Goal: Transaction & Acquisition: Book appointment/travel/reservation

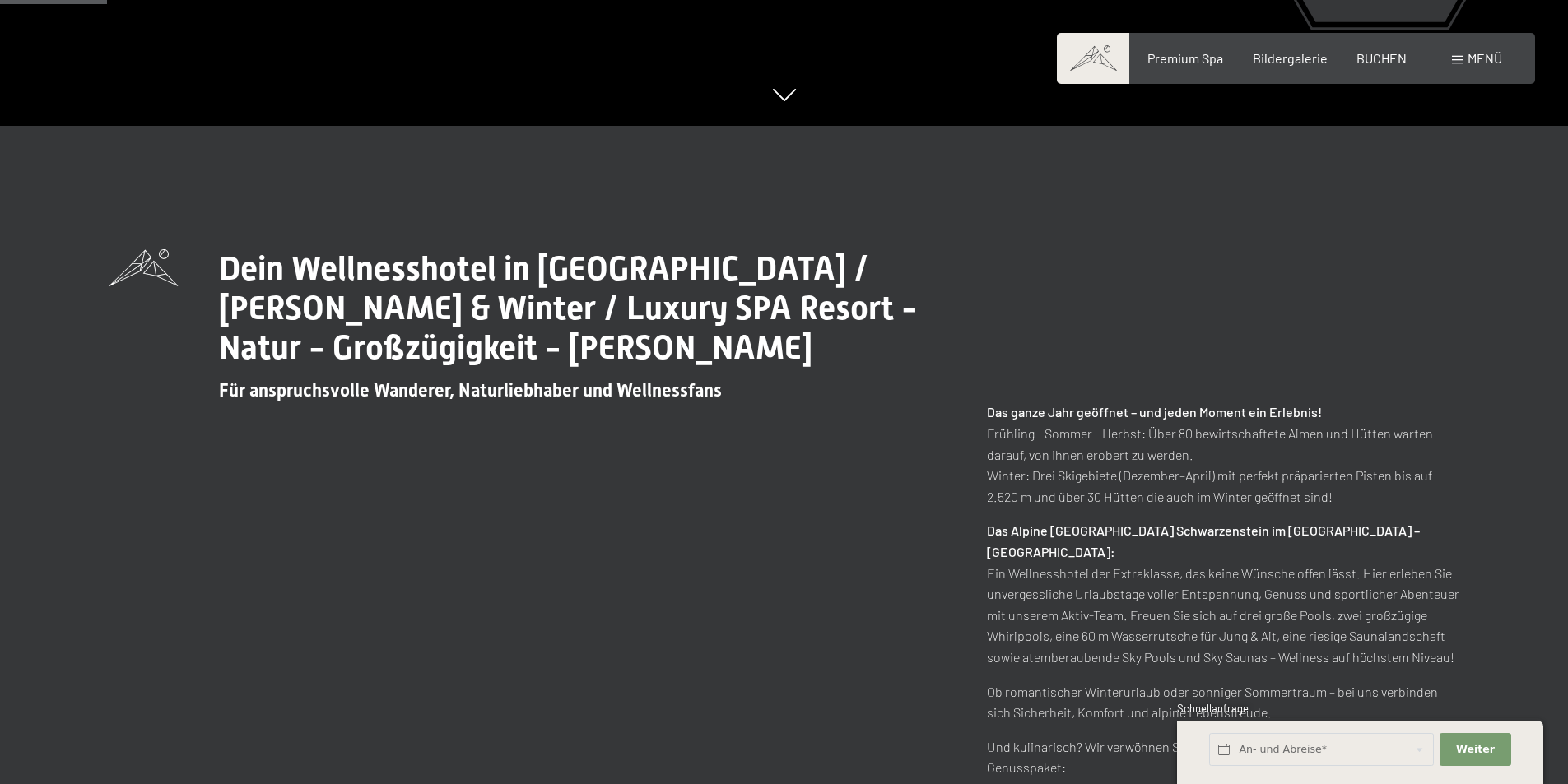
scroll to position [740, 0]
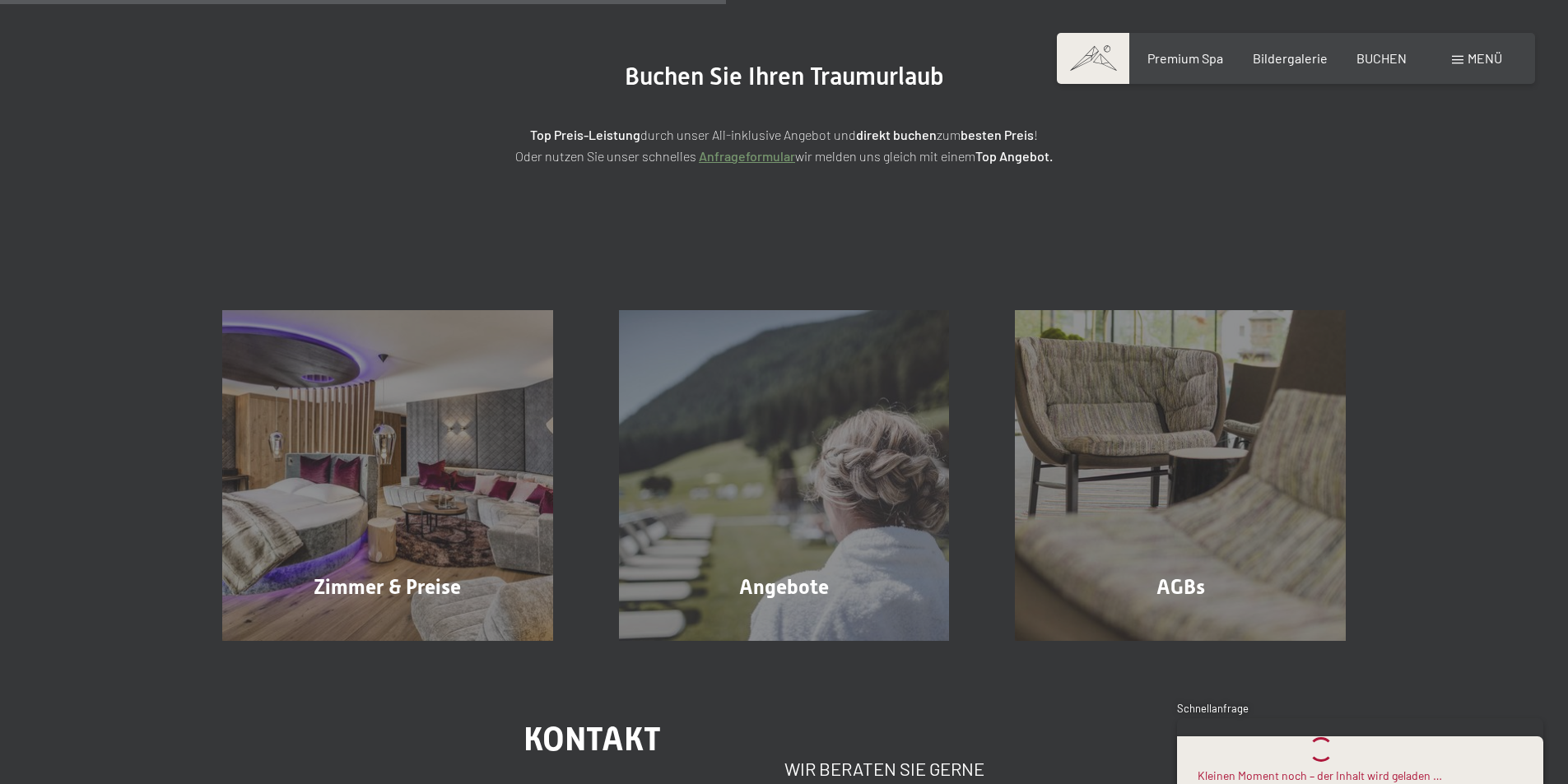
scroll to position [329, 0]
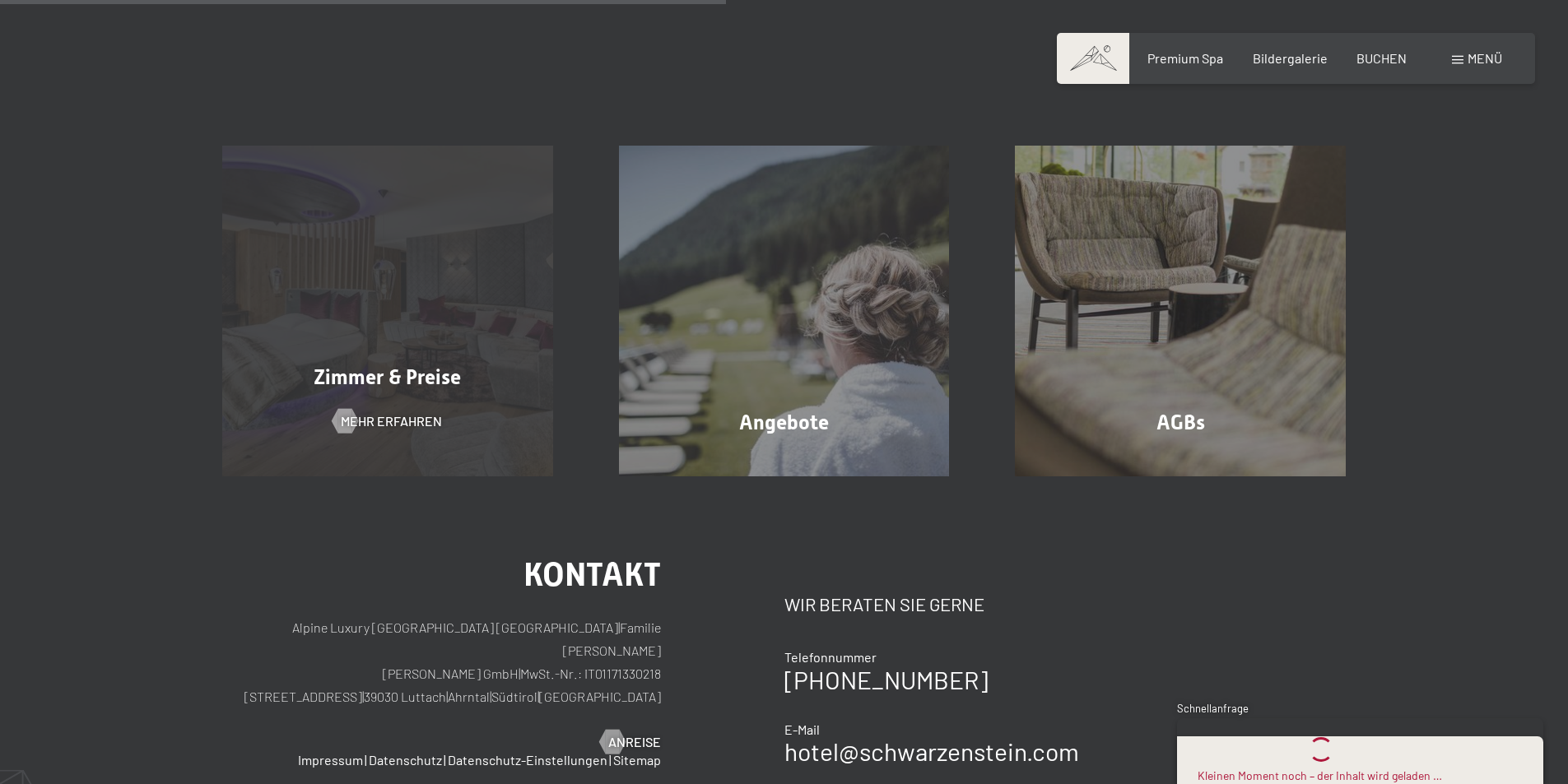
click at [379, 381] on span "Zimmer & Preise" at bounding box center [387, 376] width 147 height 24
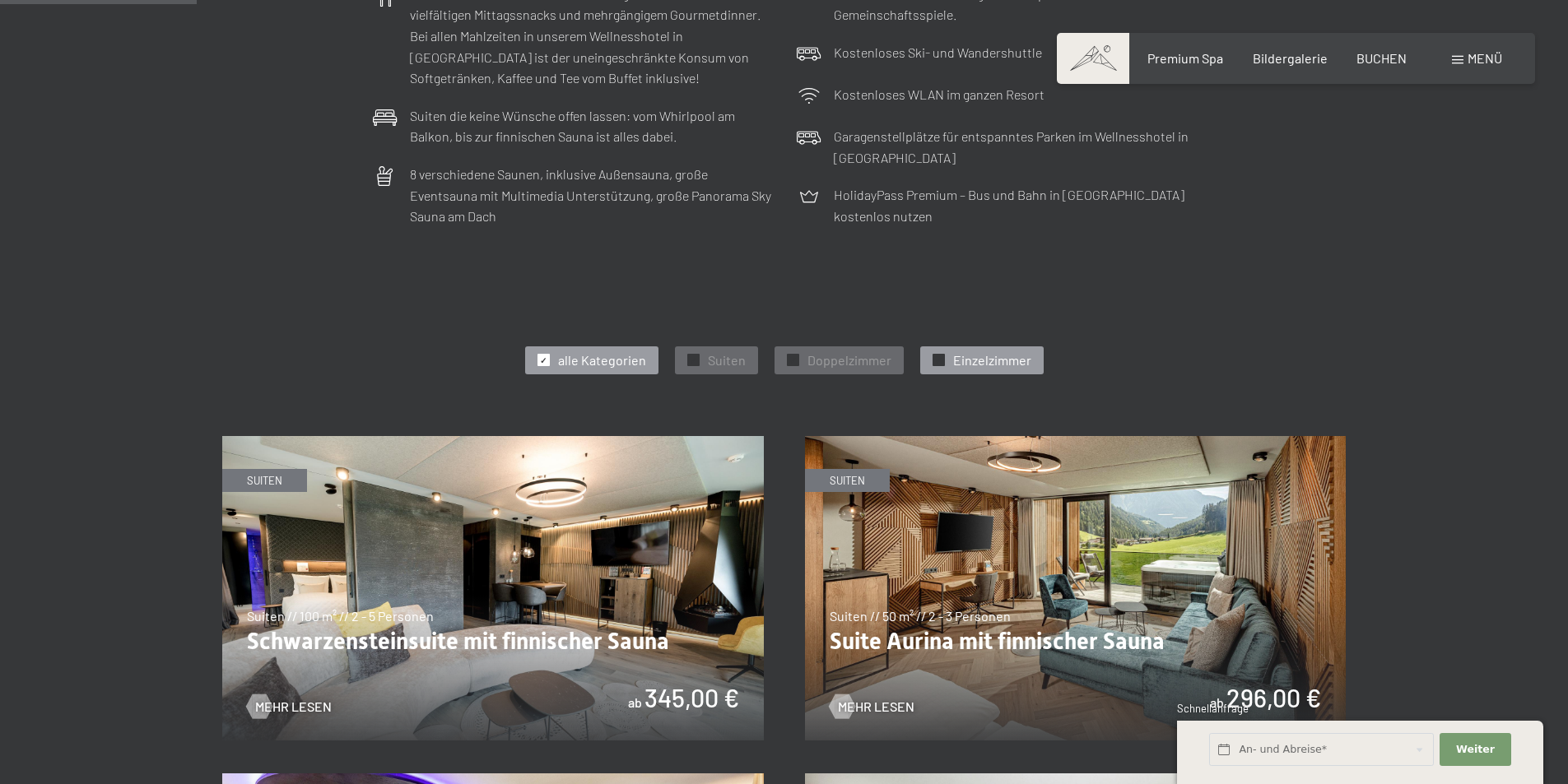
click at [992, 366] on span "Einzelzimmer" at bounding box center [992, 360] width 78 height 18
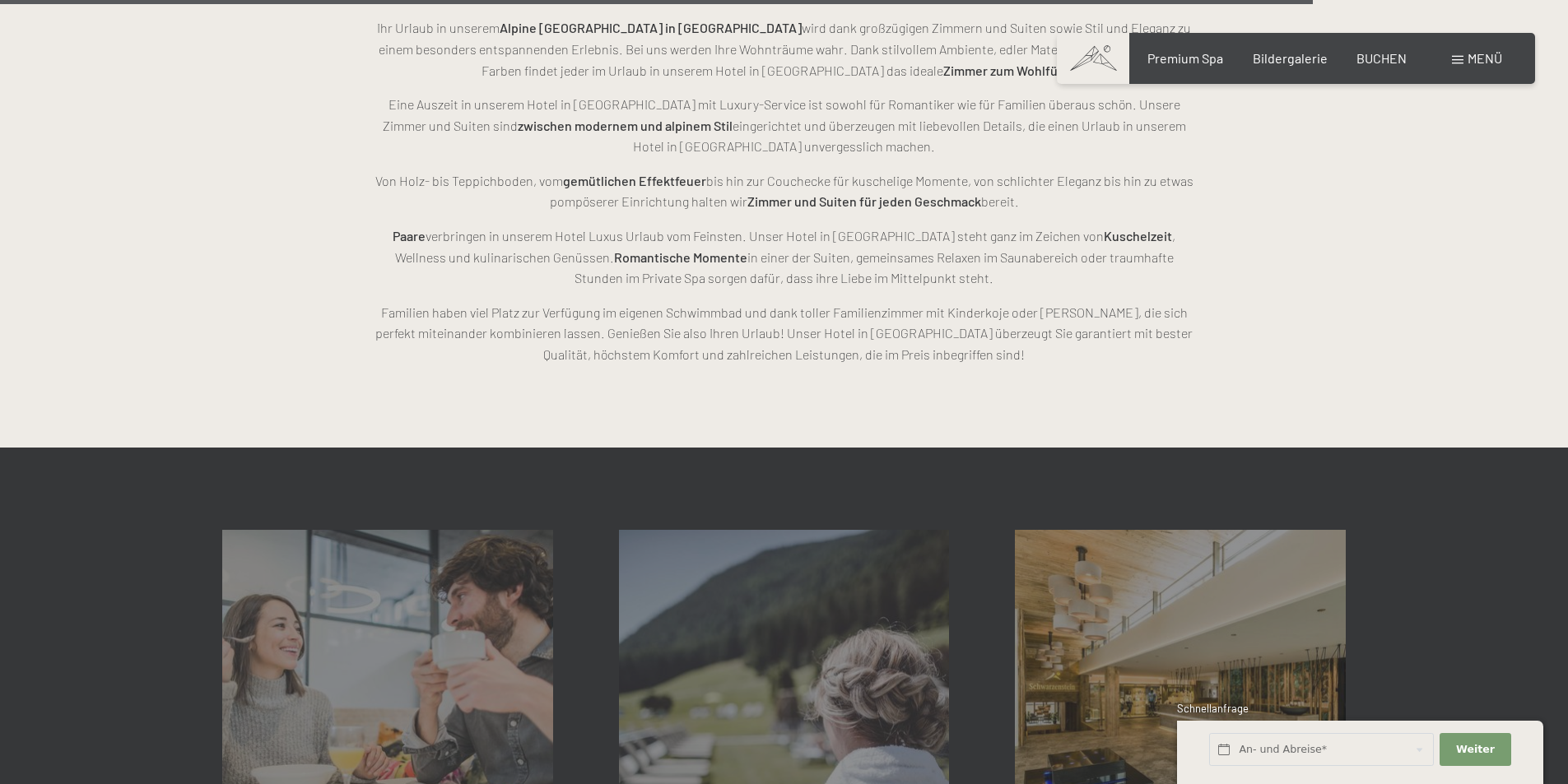
scroll to position [3208, 0]
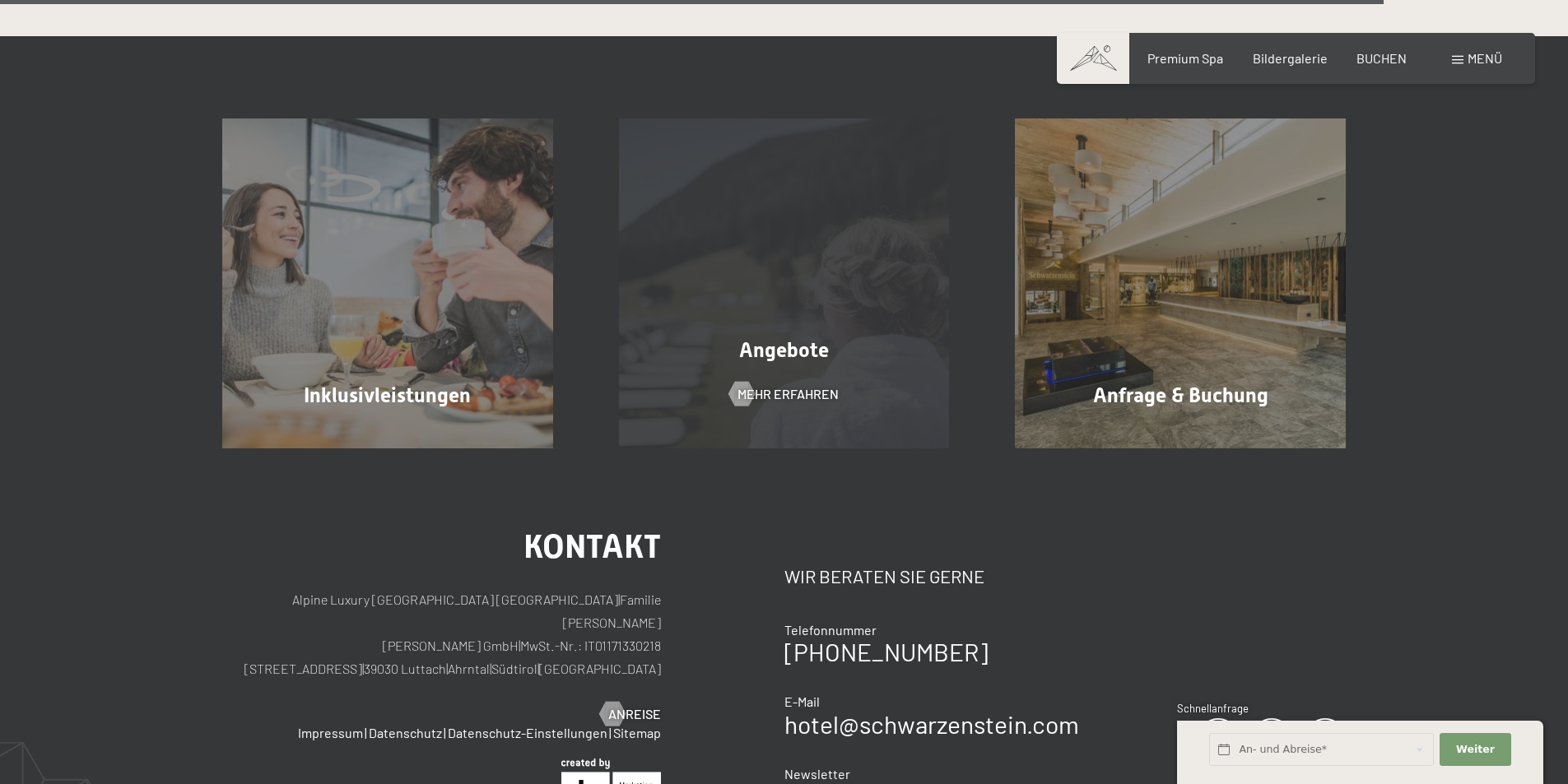
click at [791, 351] on span "Angebote" at bounding box center [784, 350] width 89 height 24
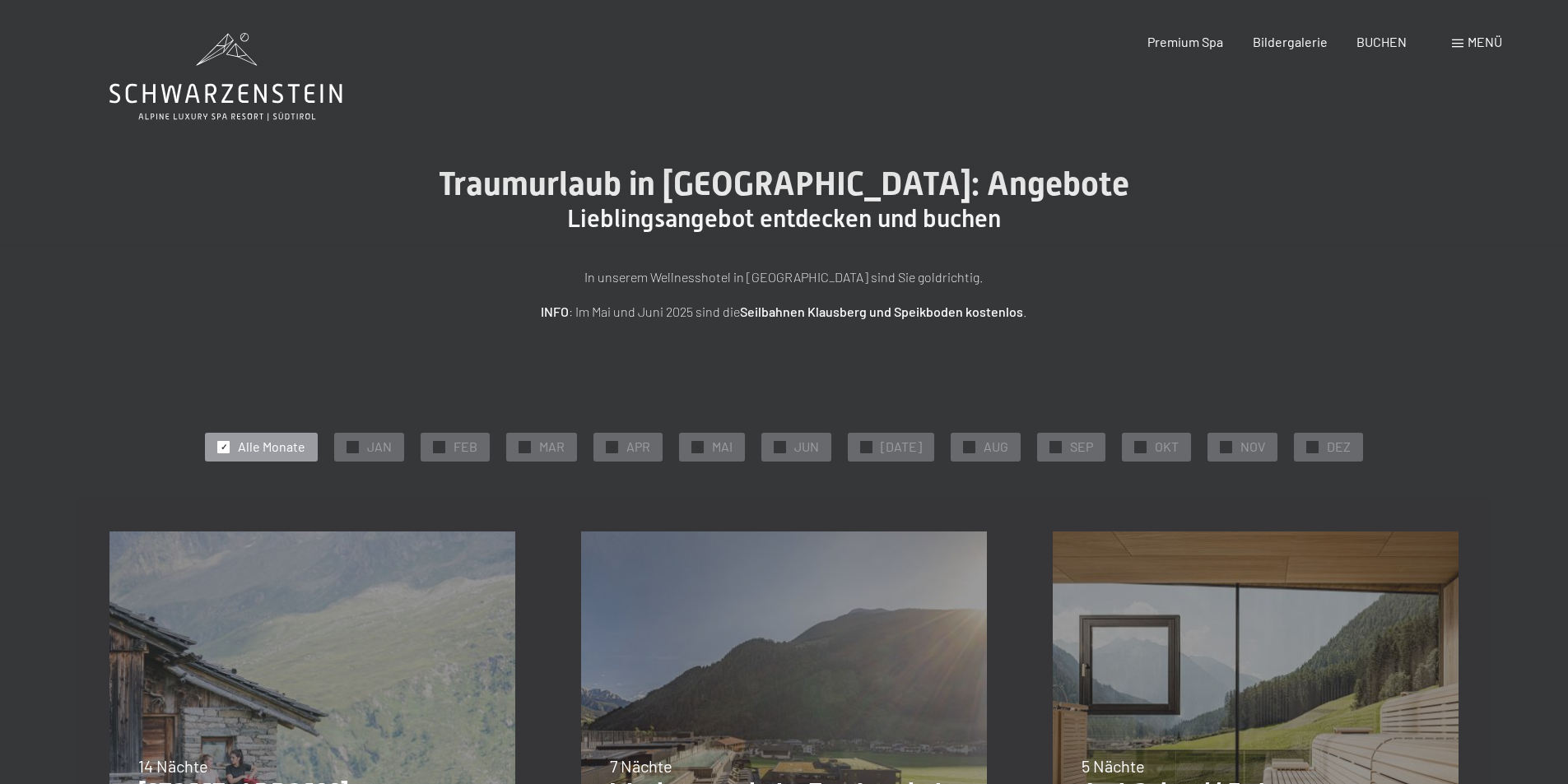
click at [622, 444] on label "Einwilligung Marketing*" at bounding box center [690, 439] width 144 height 17
click at [618, 444] on input "Einwilligung Marketing*" at bounding box center [610, 439] width 17 height 17
checkbox input "false"
click at [641, 449] on span "APR" at bounding box center [638, 446] width 24 height 18
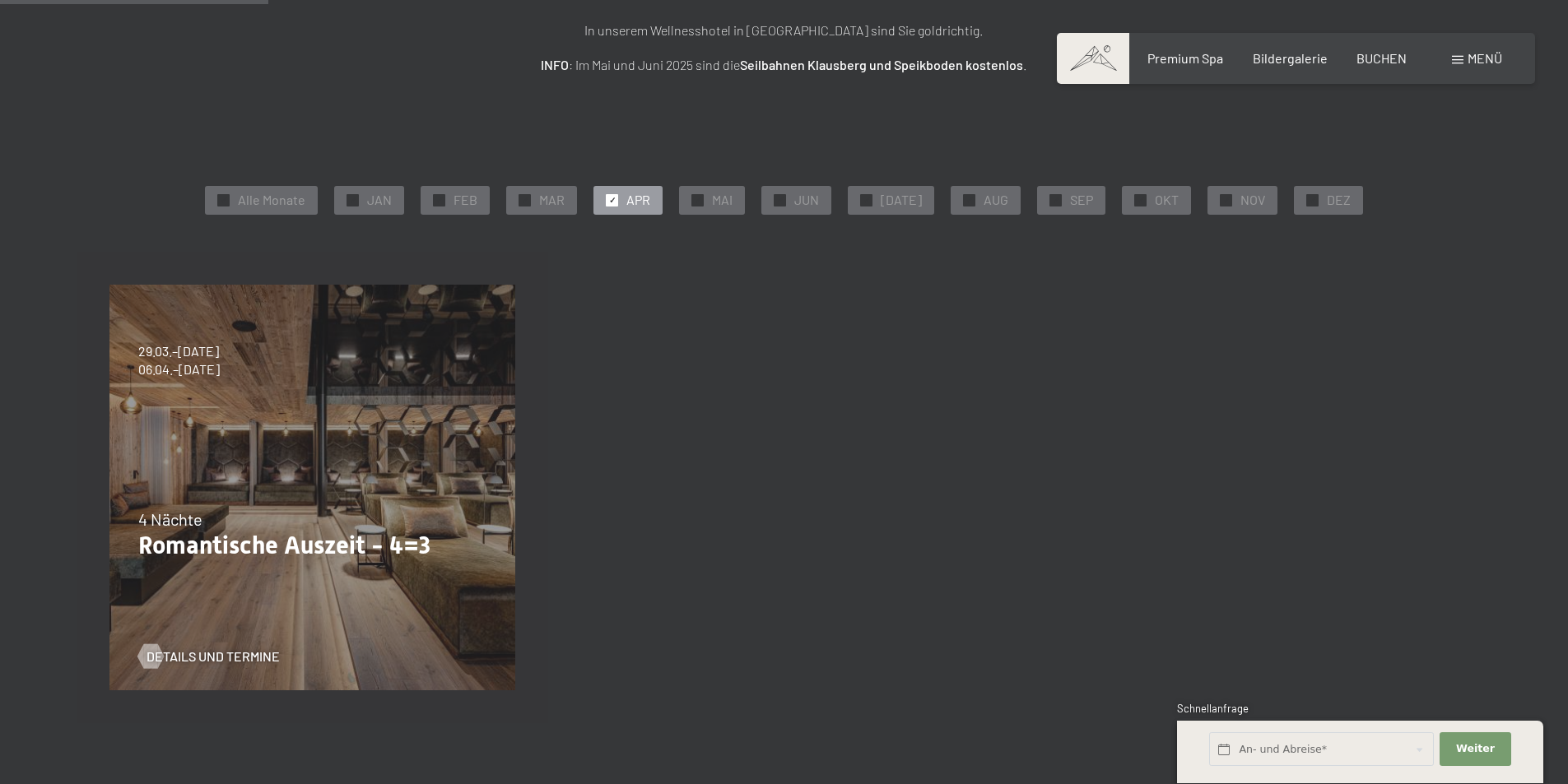
scroll to position [165, 0]
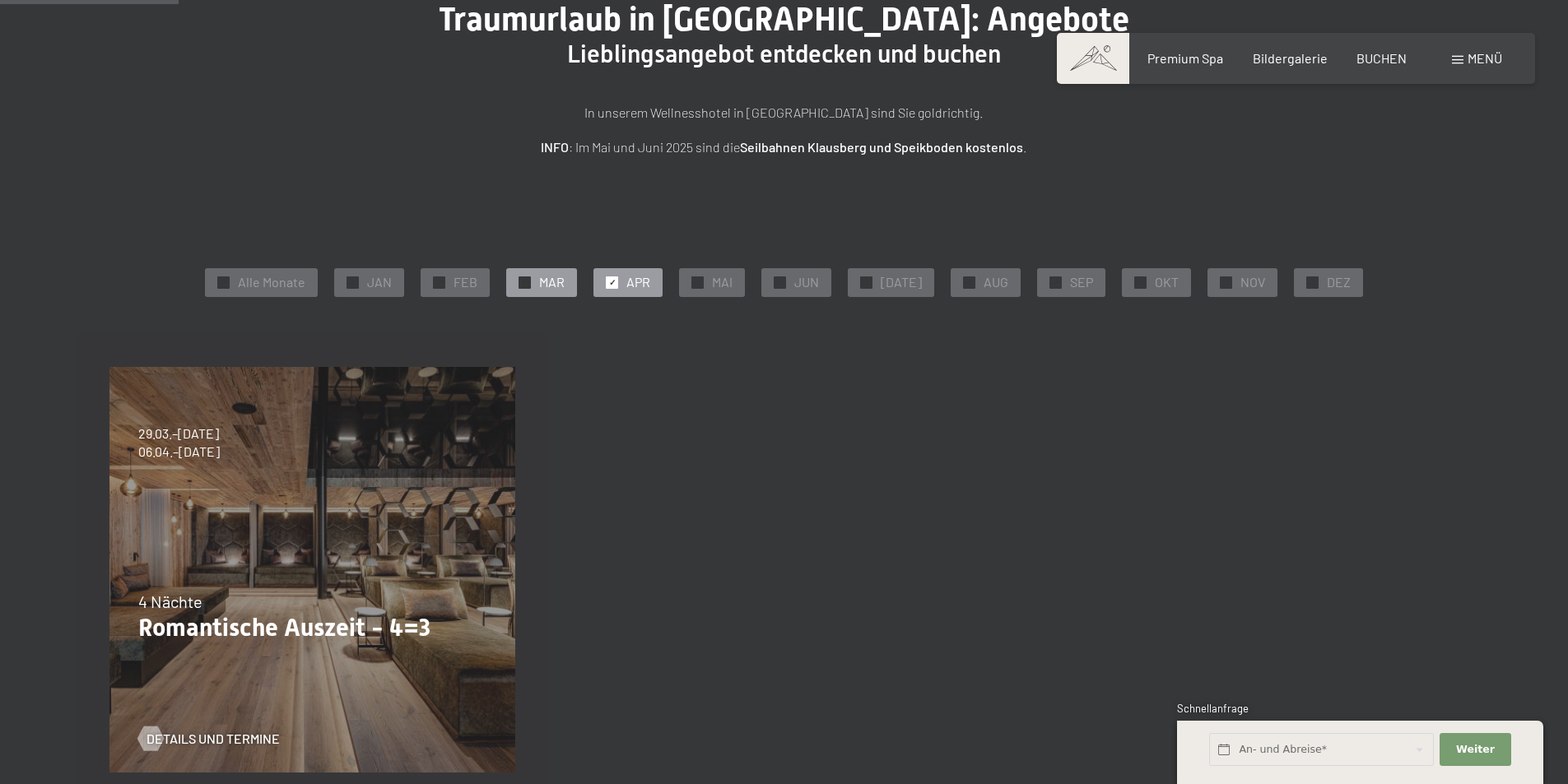
click at [548, 282] on span "MAR" at bounding box center [551, 282] width 25 height 18
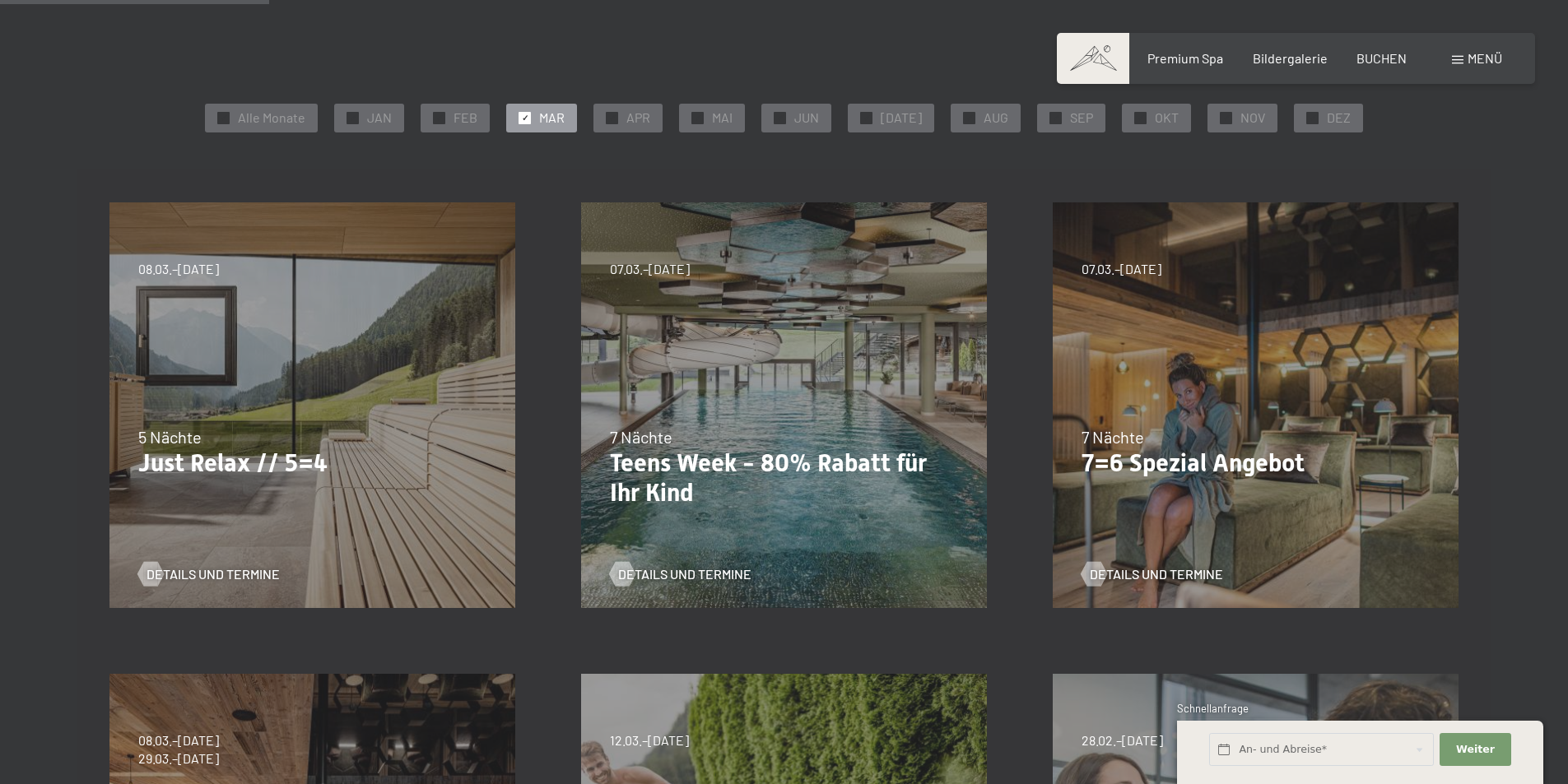
scroll to position [494, 0]
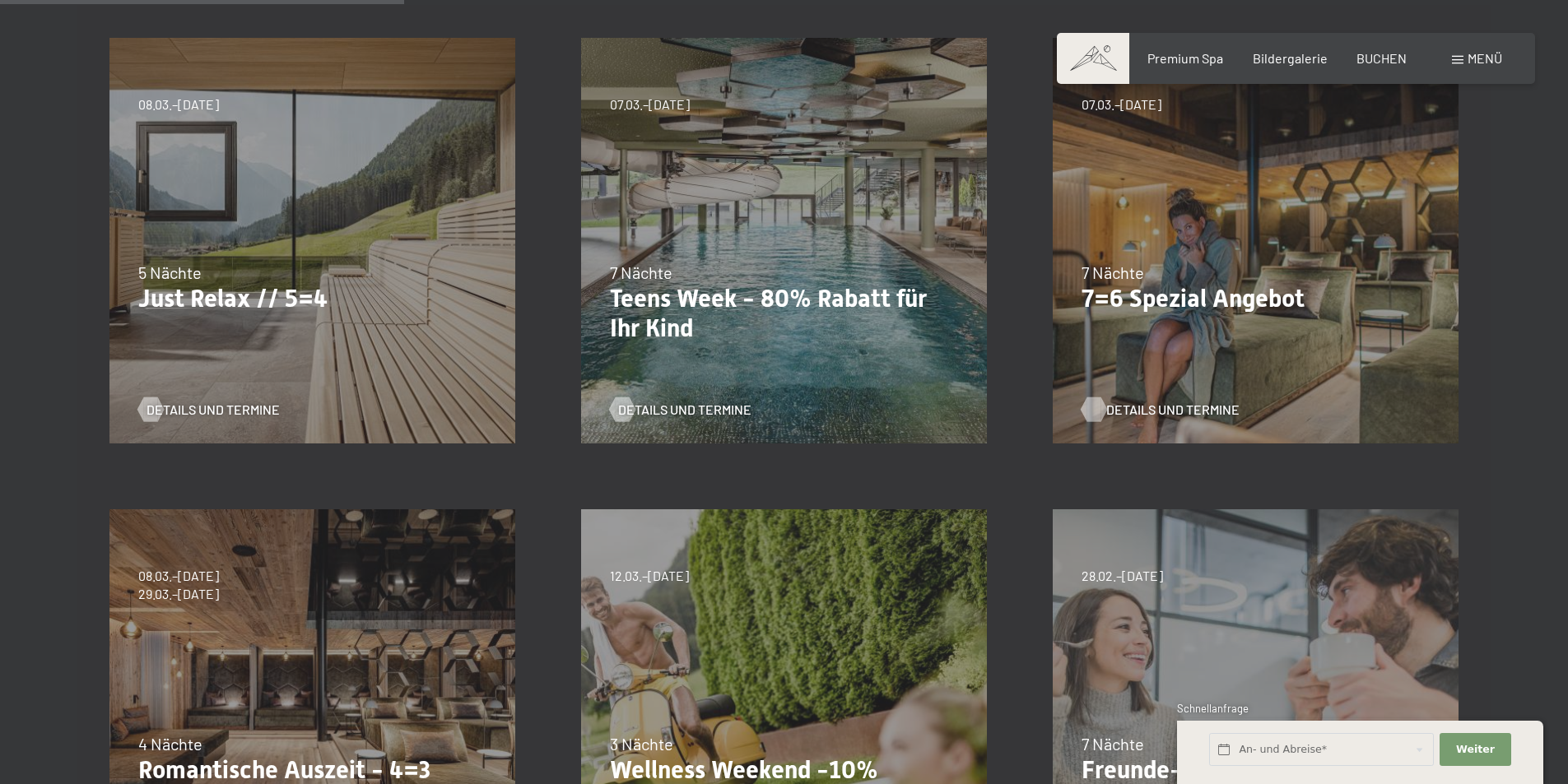
click at [1128, 408] on span "Details und Termine" at bounding box center [1173, 410] width 133 height 18
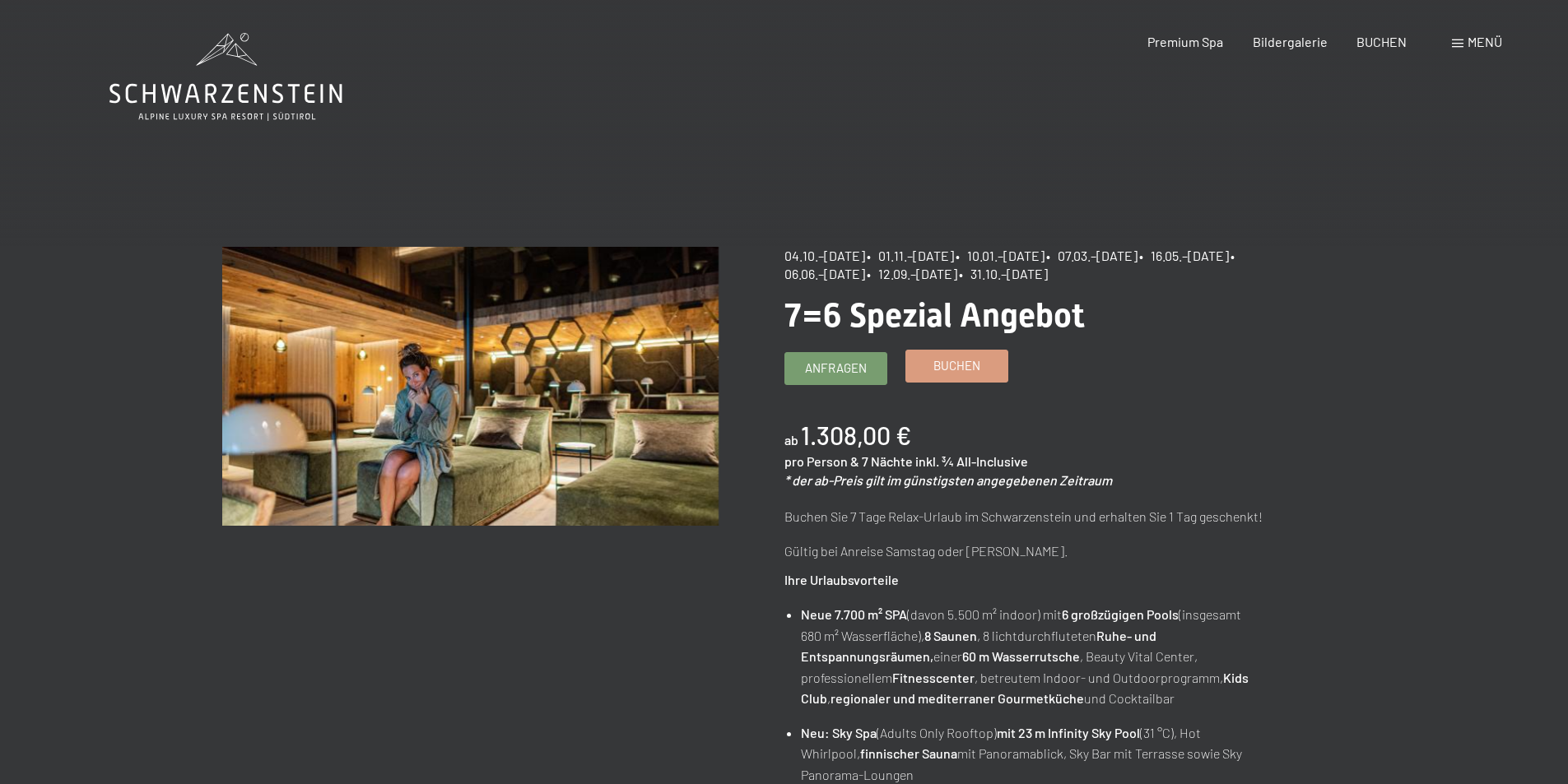
click at [949, 368] on span "Buchen" at bounding box center [956, 366] width 47 height 18
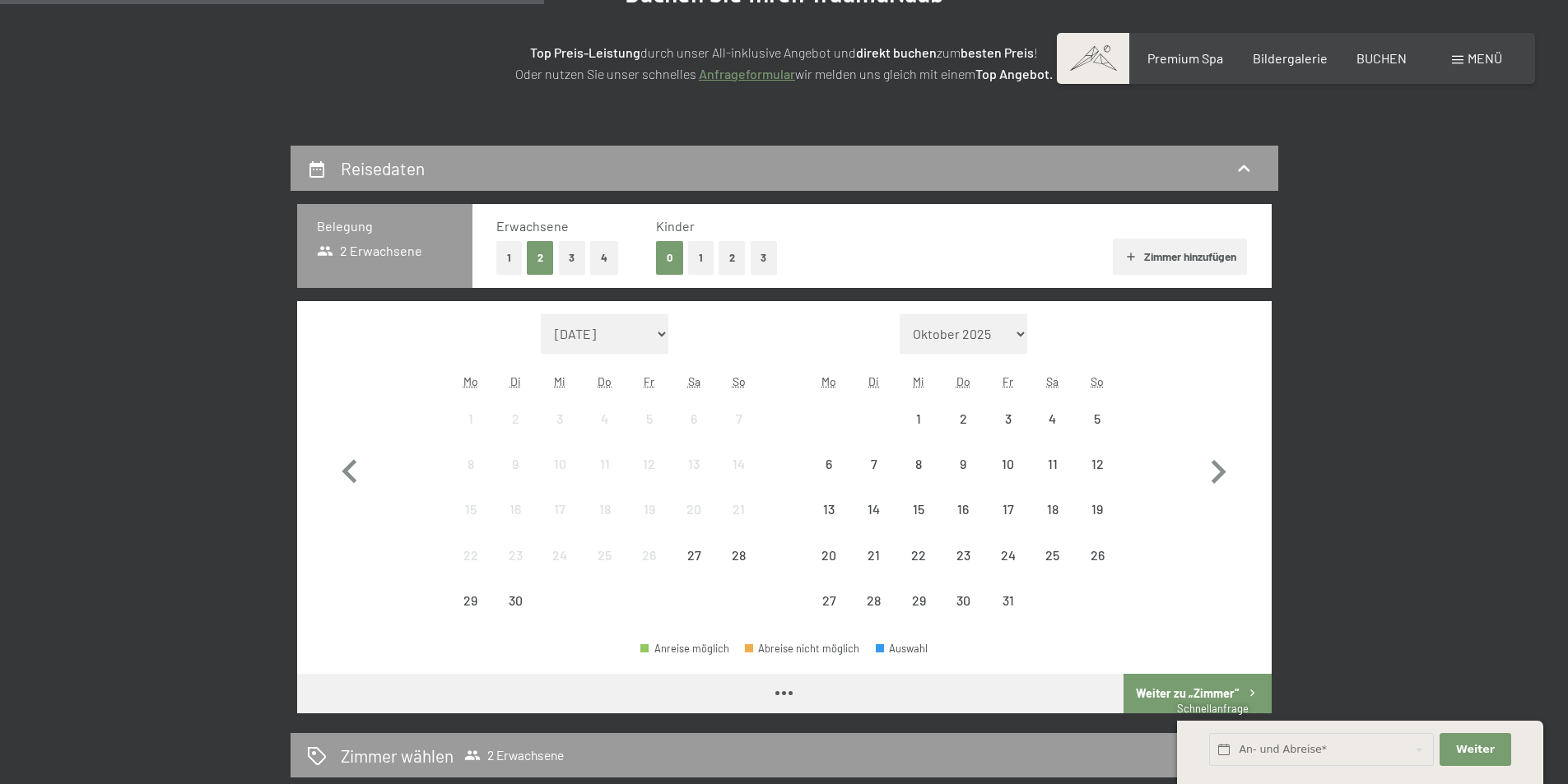
select select "[DATE]"
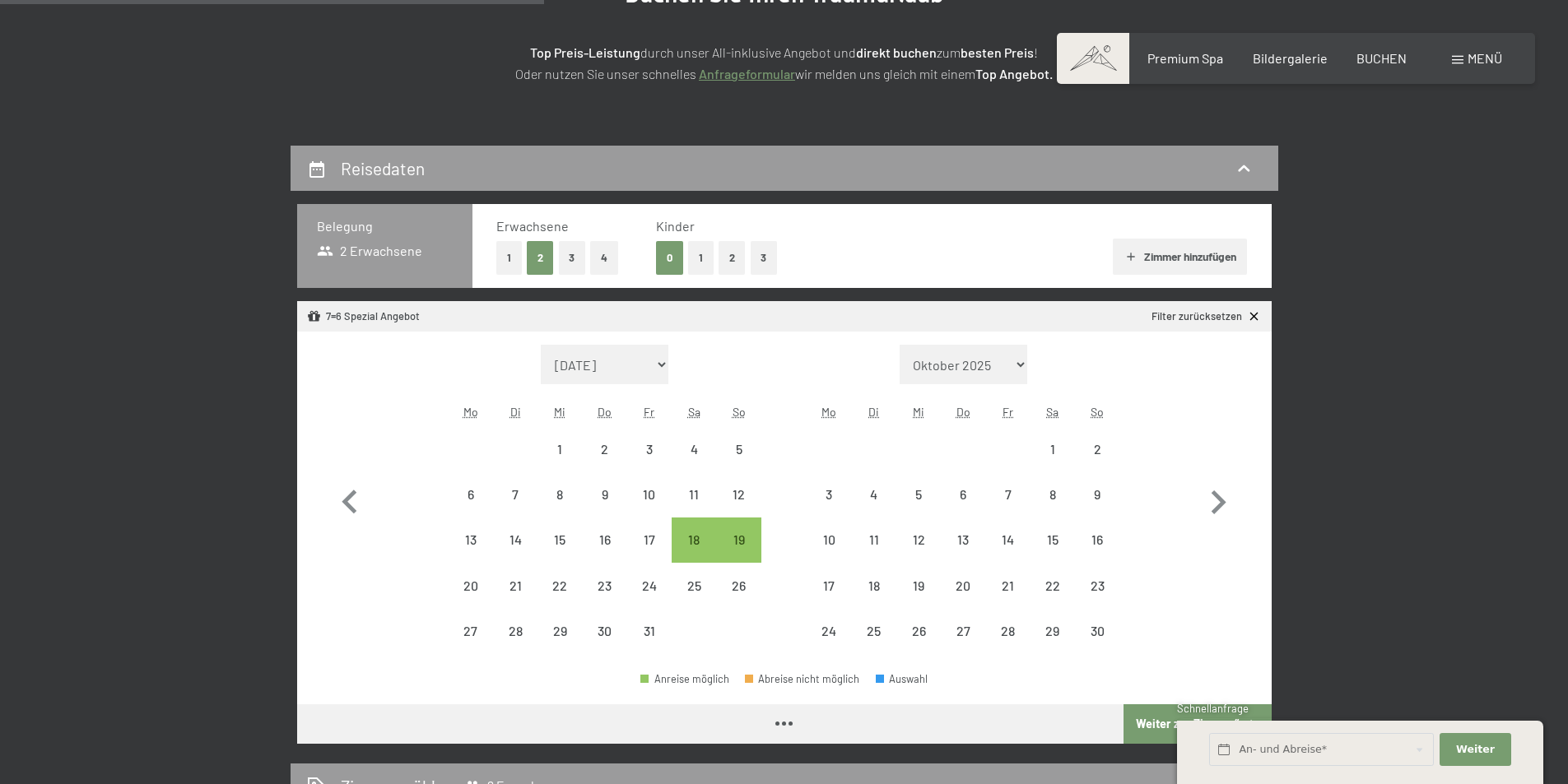
select select "[DATE]"
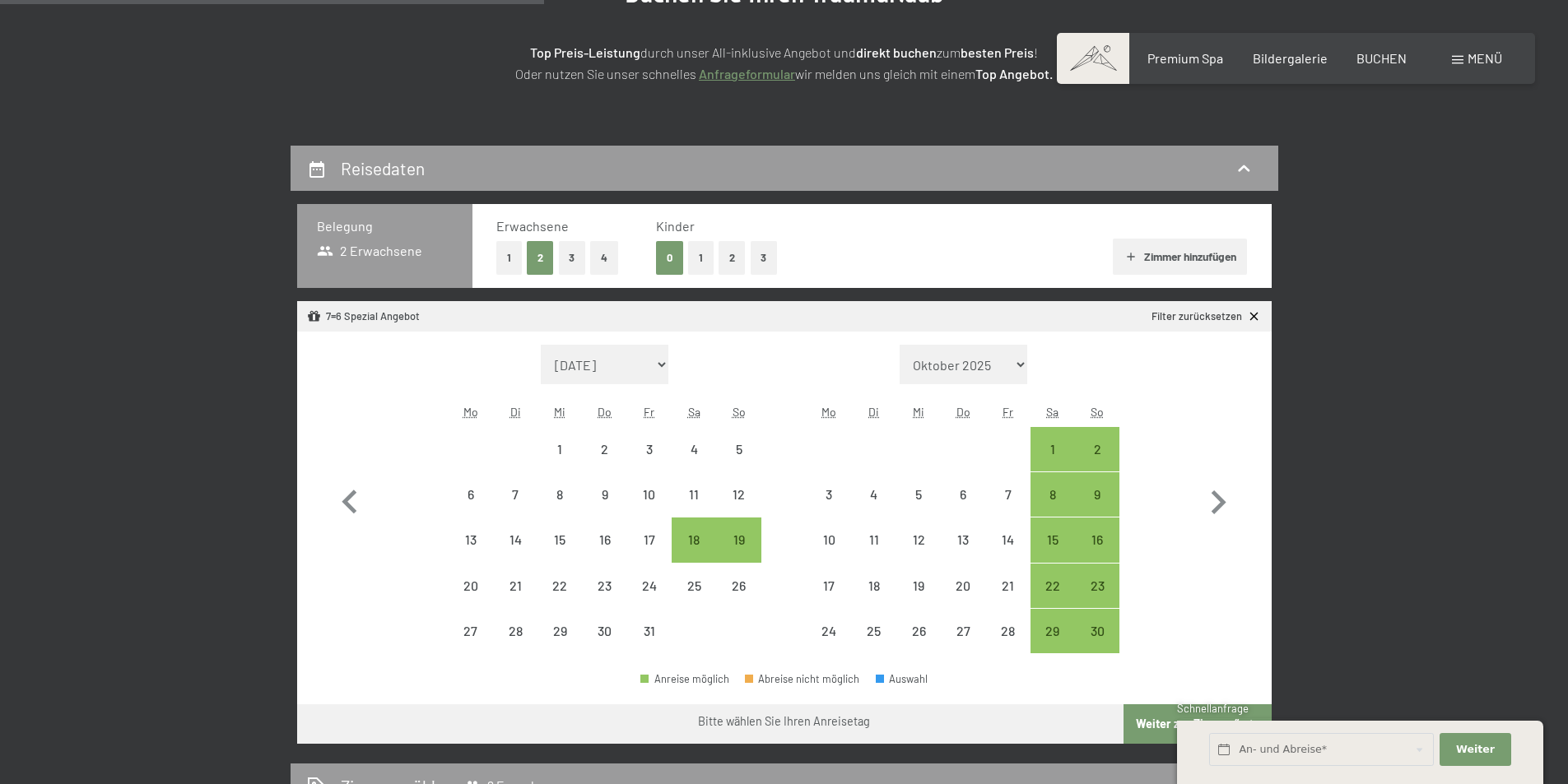
click at [511, 247] on button "1" at bounding box center [509, 258] width 25 height 33
select select "[DATE]"
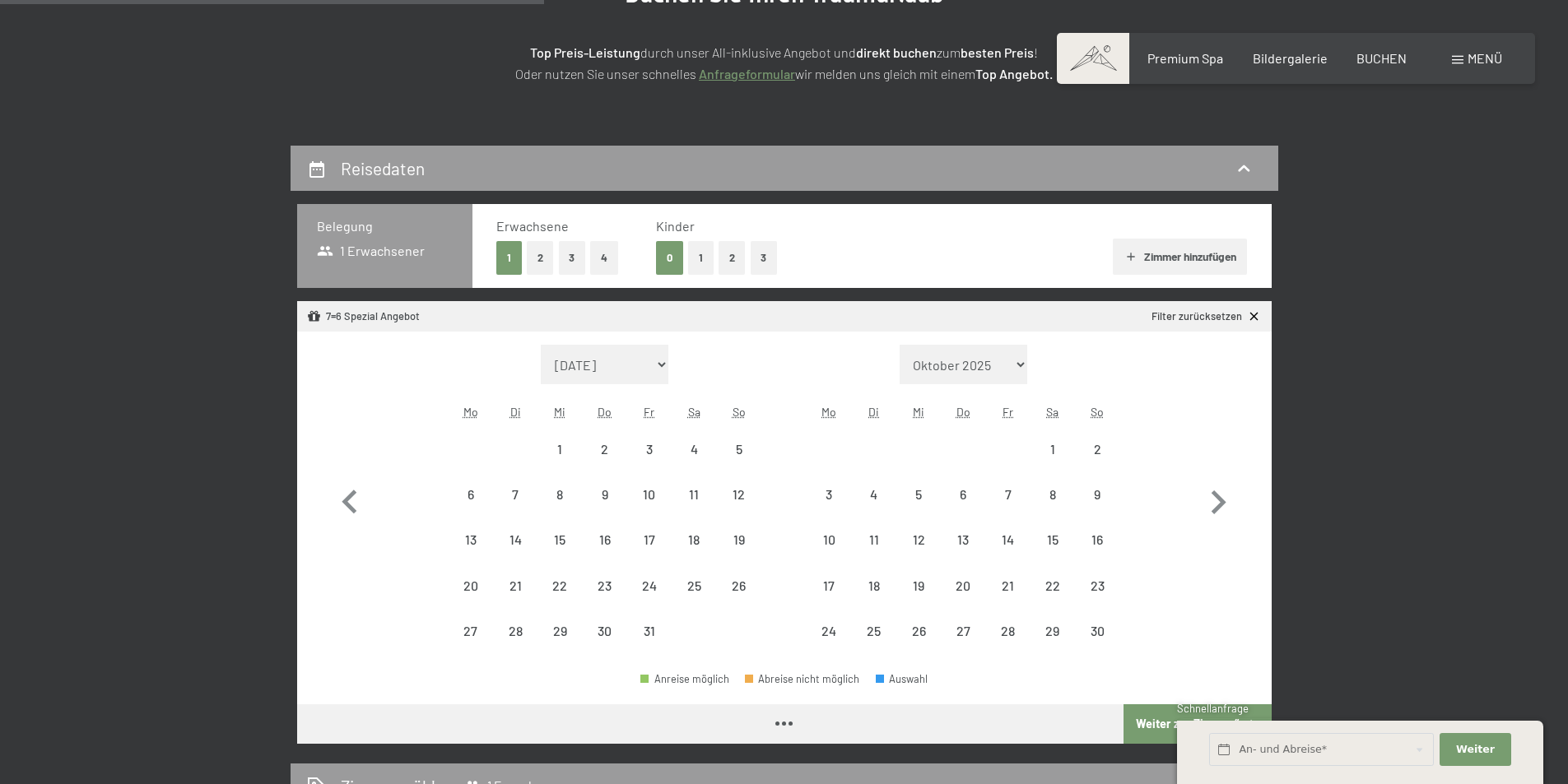
select select "[DATE]"
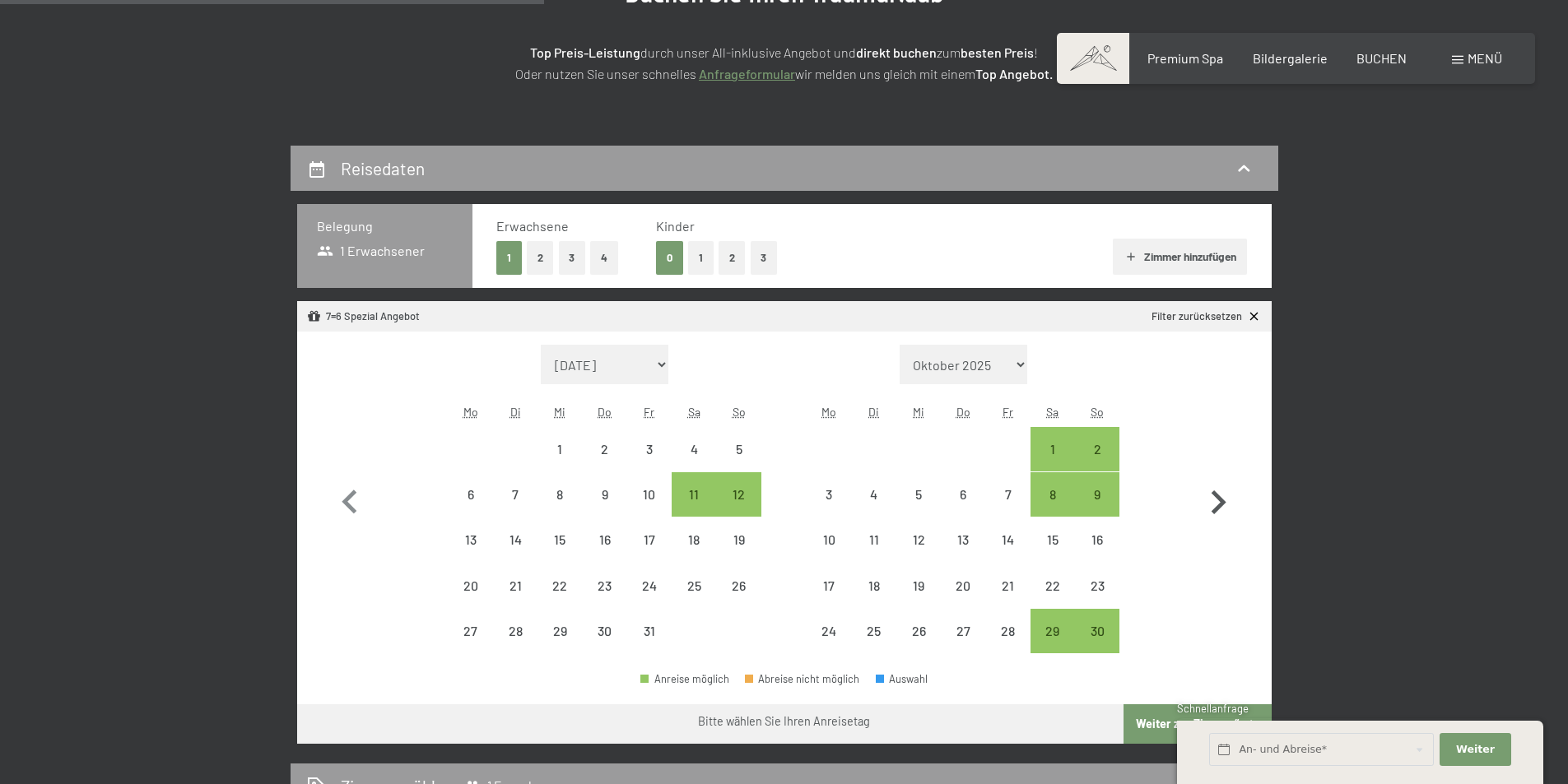
click at [1212, 498] on icon "button" at bounding box center [1218, 502] width 47 height 47
select select "[DATE]"
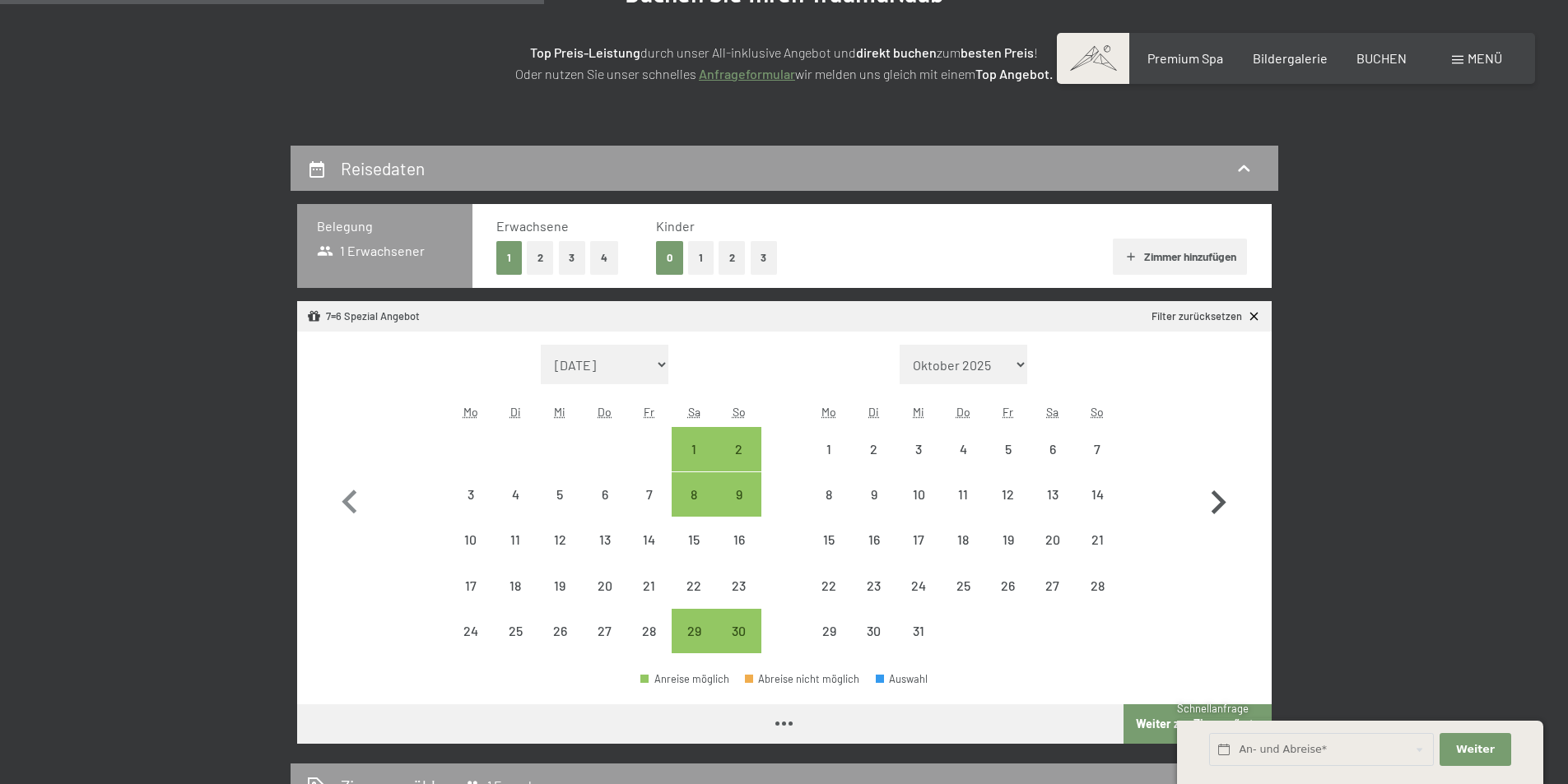
select select "[DATE]"
click at [1212, 498] on icon "button" at bounding box center [1218, 502] width 47 height 47
select select "[DATE]"
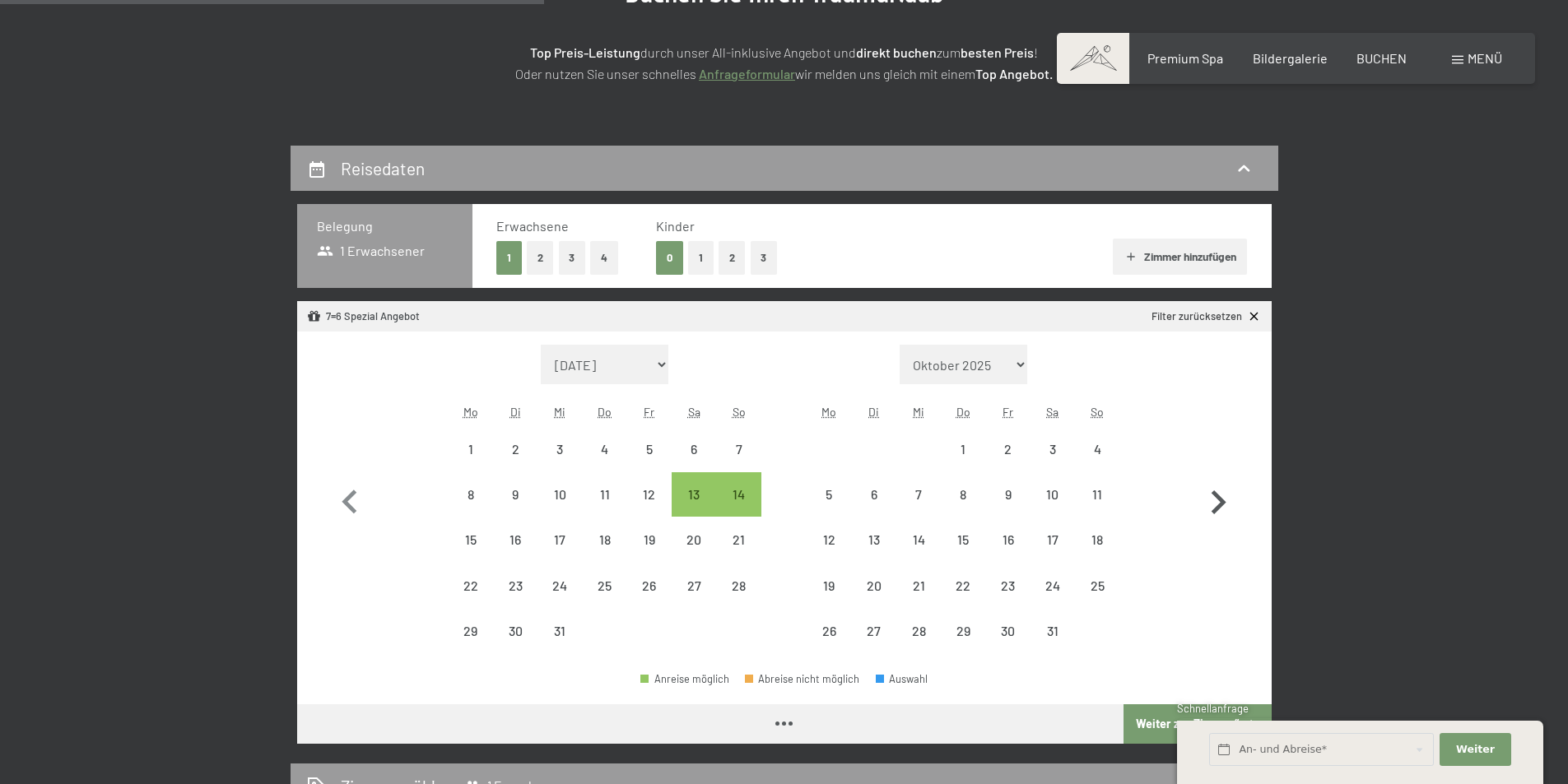
select select "[DATE]"
click at [1214, 502] on icon "button" at bounding box center [1218, 502] width 47 height 47
select select "[DATE]"
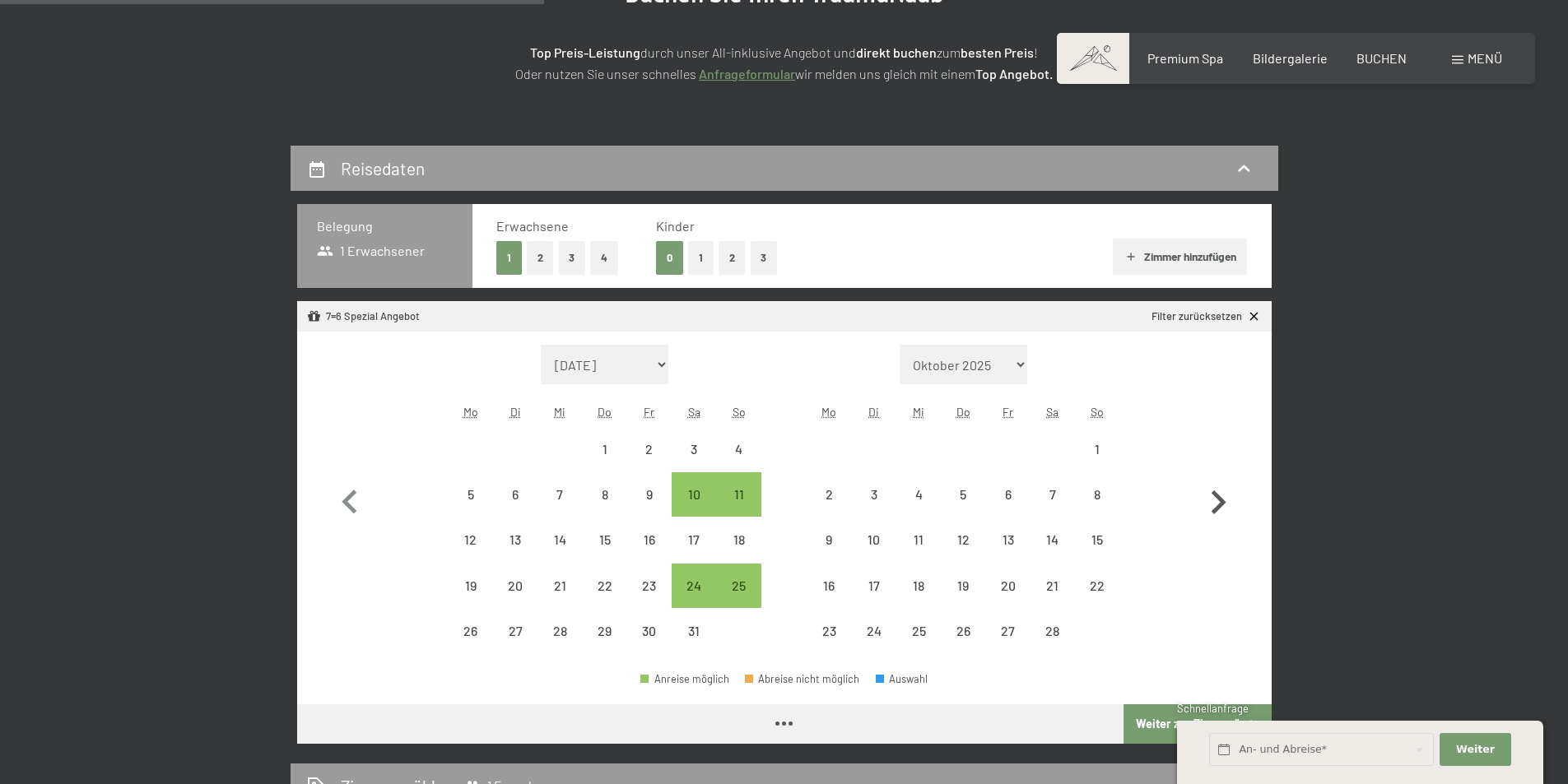
click at [1214, 502] on icon "button" at bounding box center [1218, 502] width 47 height 47
select select "[DATE]"
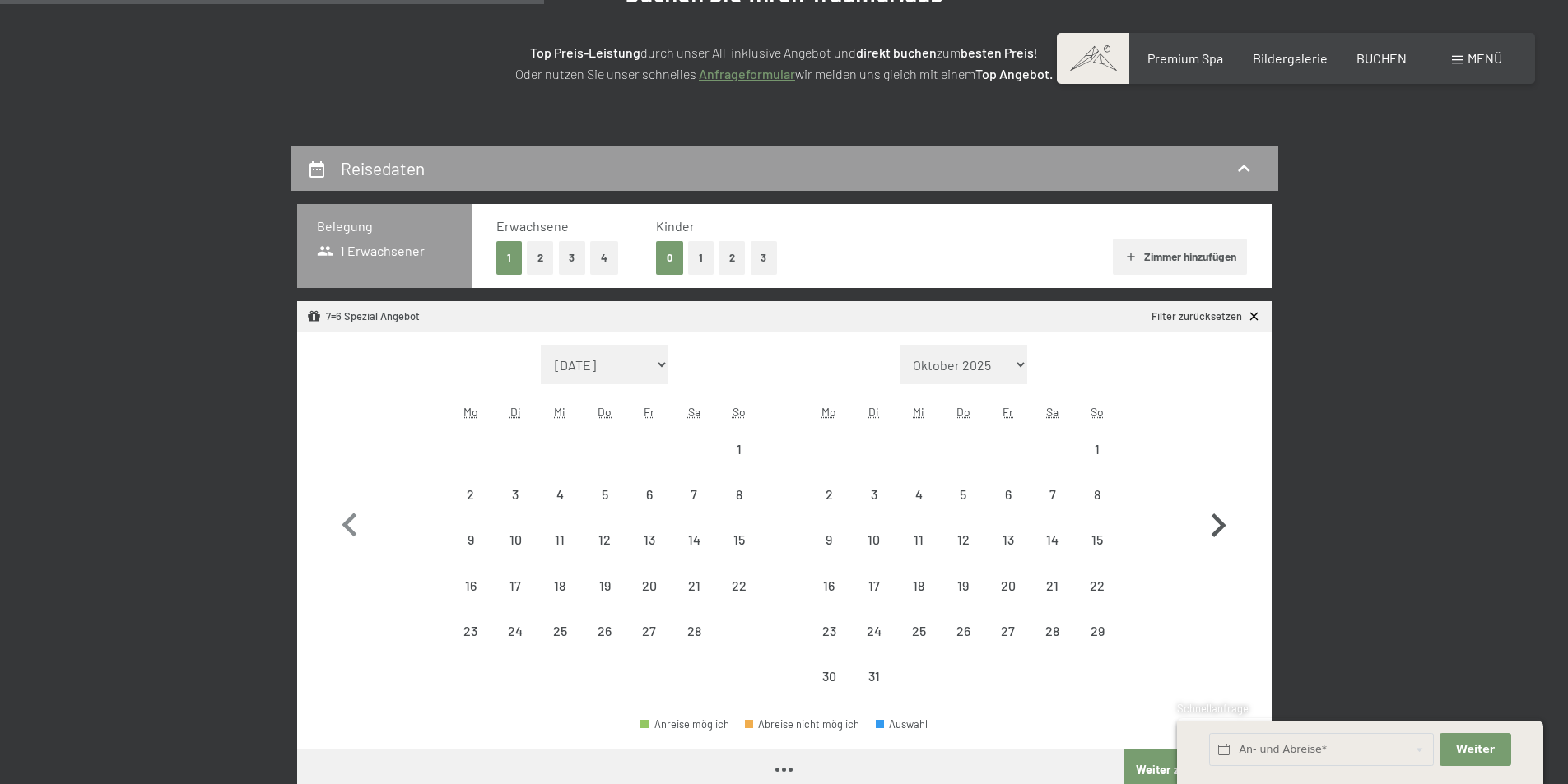
select select "[DATE]"
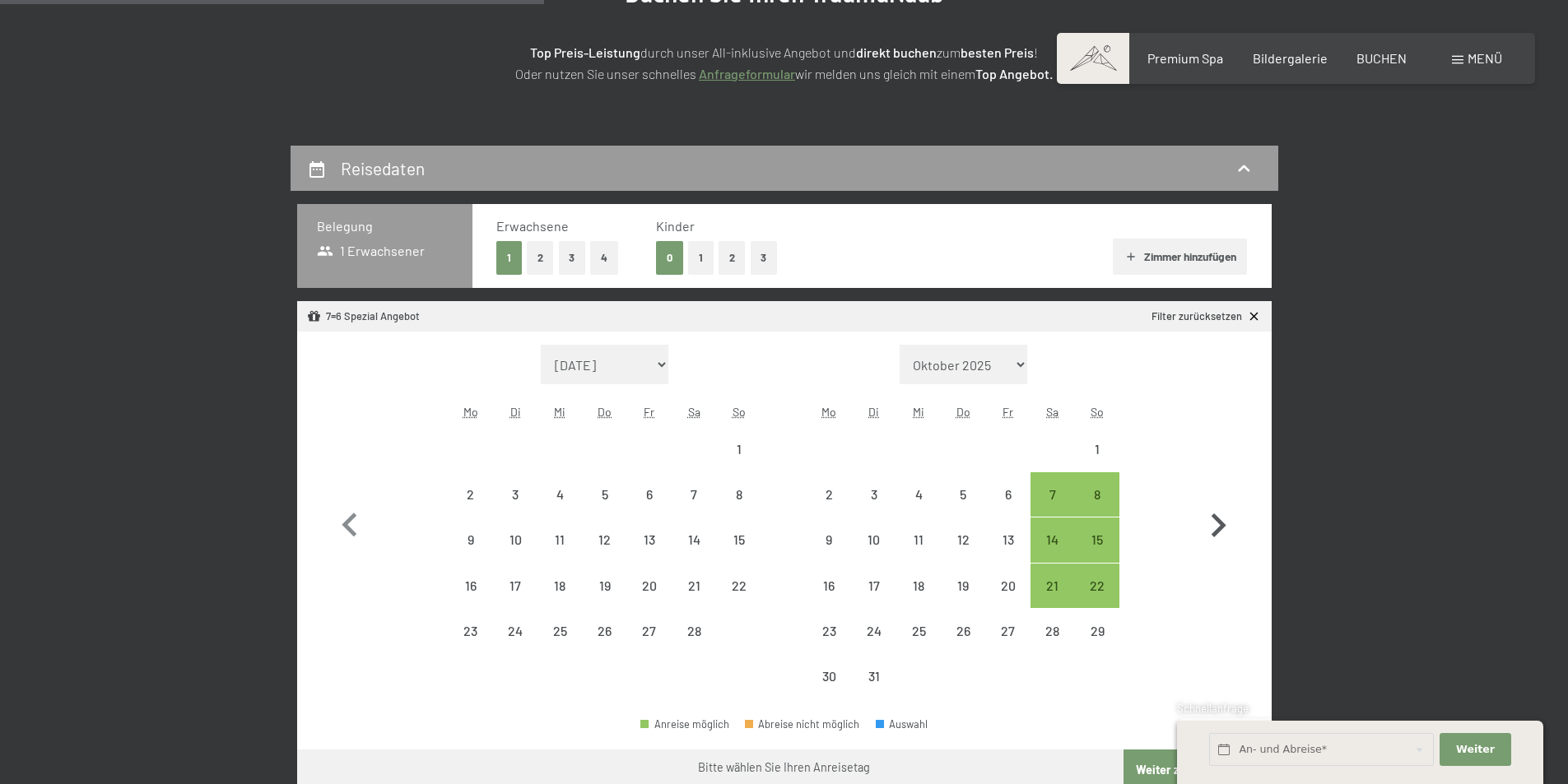
click at [1214, 502] on icon "button" at bounding box center [1218, 525] width 47 height 47
select select "[DATE]"
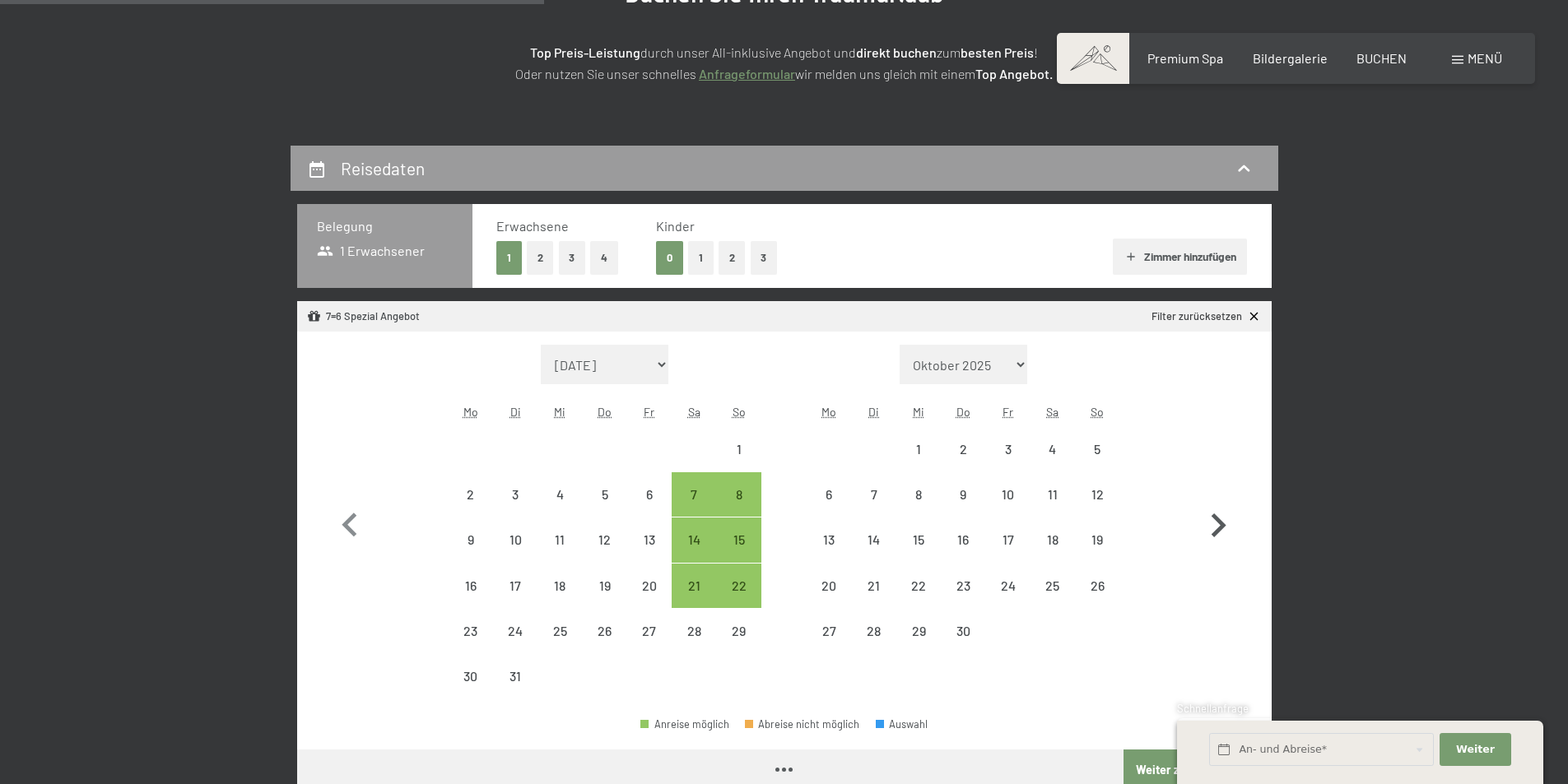
select select "[DATE]"
click at [1214, 502] on icon "button" at bounding box center [1218, 525] width 47 height 47
select select "[DATE]"
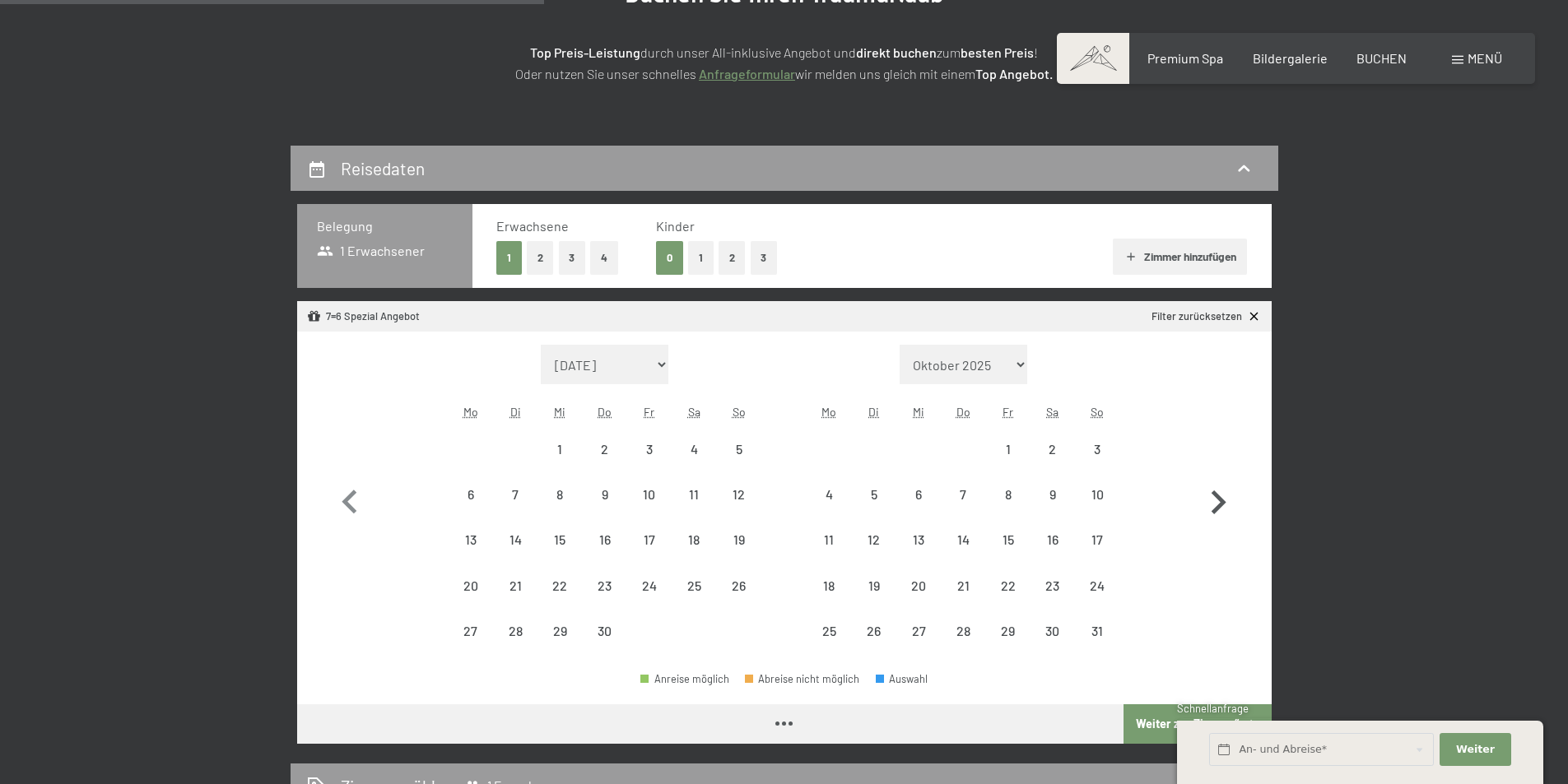
select select "[DATE]"
click at [1214, 502] on icon "button" at bounding box center [1218, 502] width 47 height 47
select select "[DATE]"
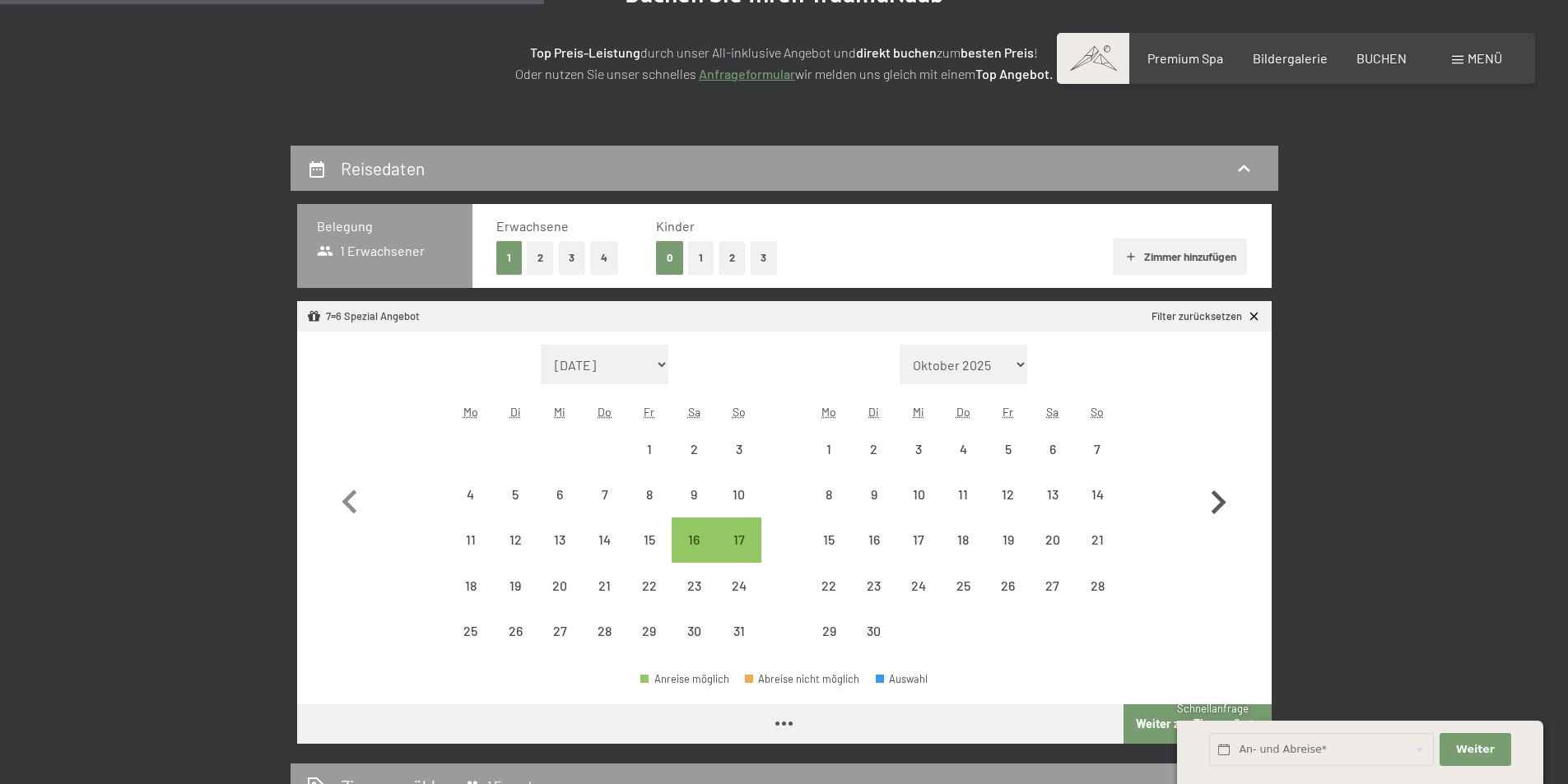
select select "[DATE]"
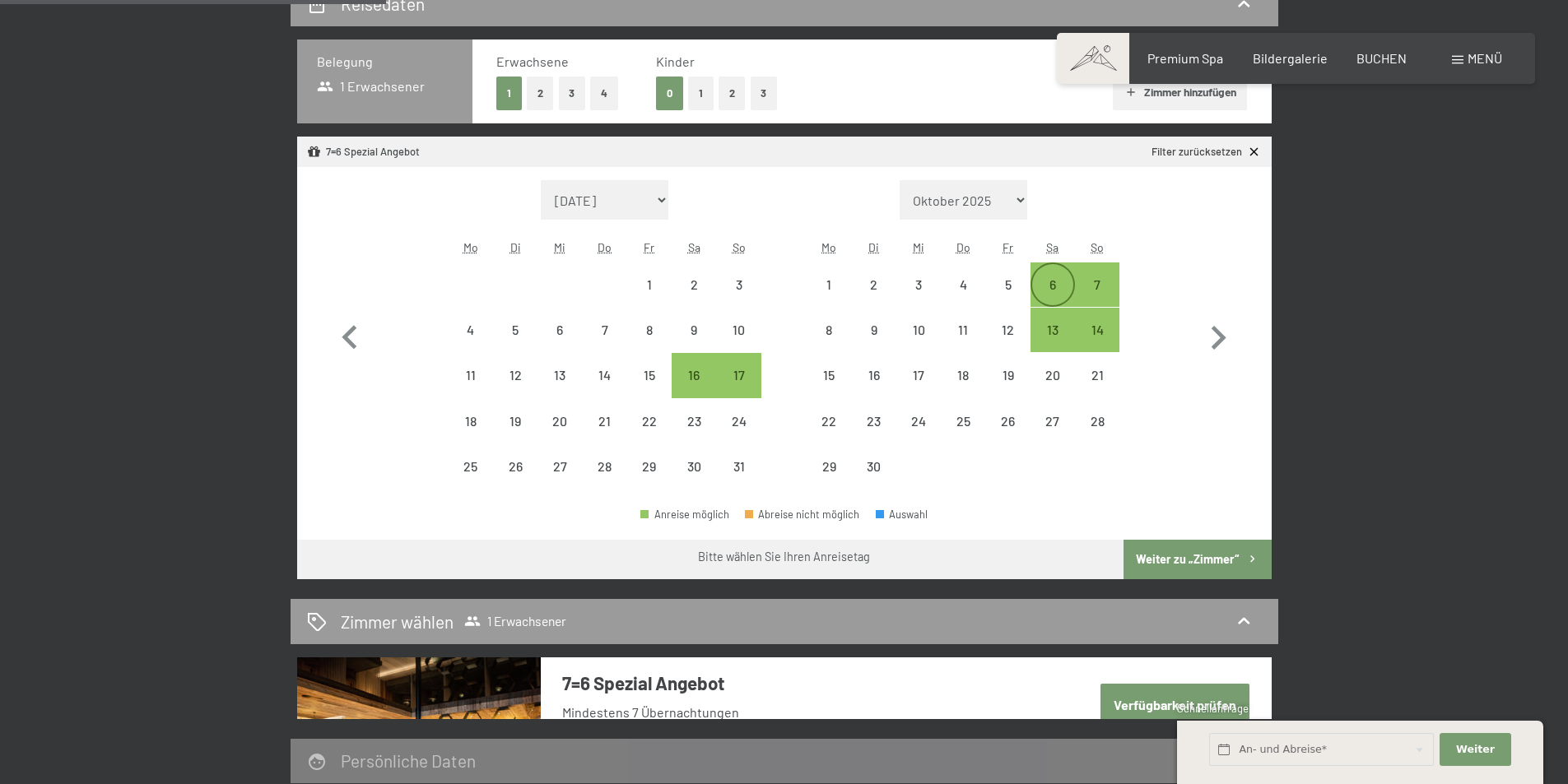
click at [1049, 281] on div "6" at bounding box center [1052, 298] width 41 height 41
select select "[DATE]"
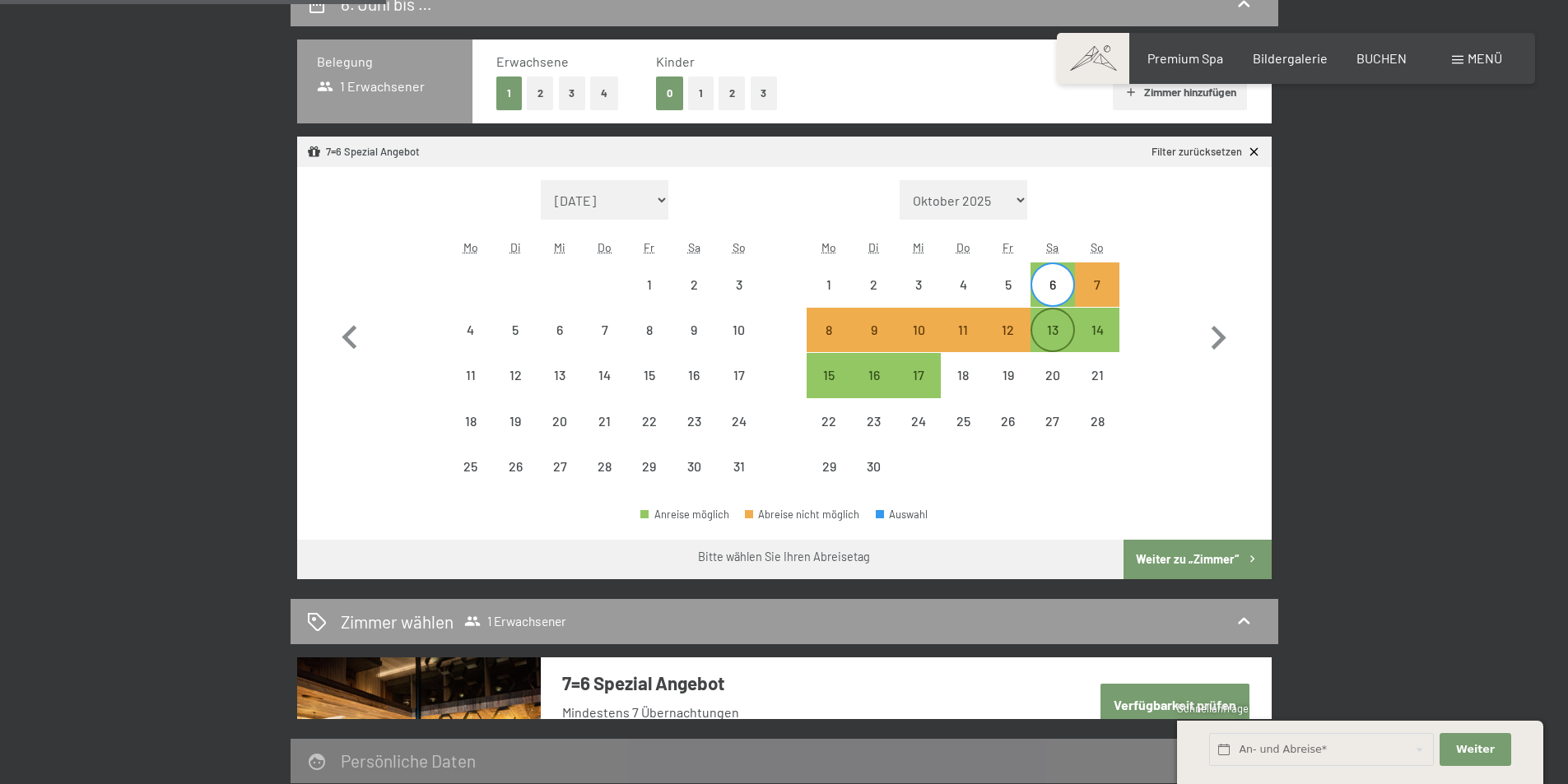
click at [1059, 331] on div "13" at bounding box center [1052, 344] width 41 height 41
select select "[DATE]"
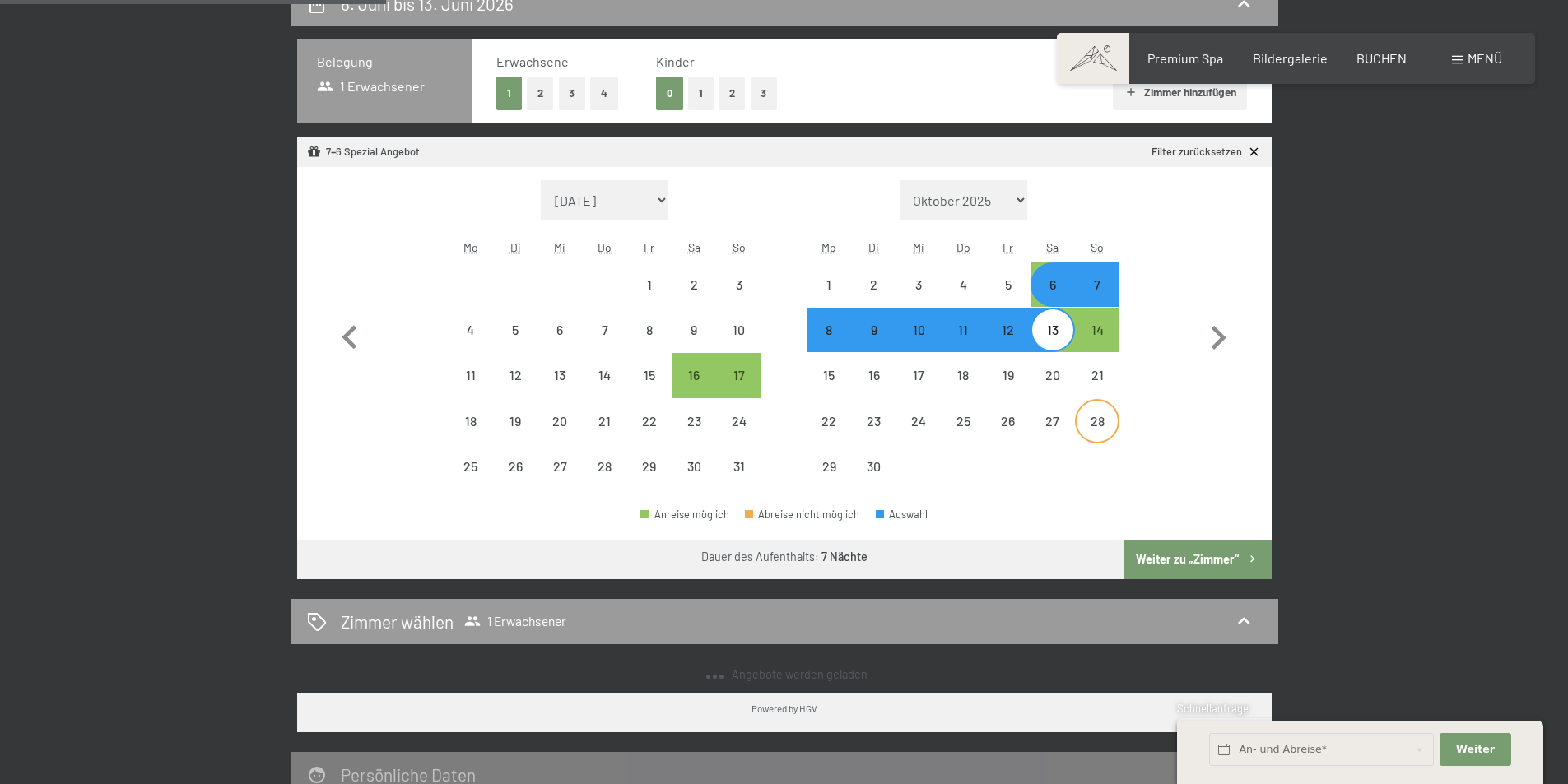
select select "[DATE]"
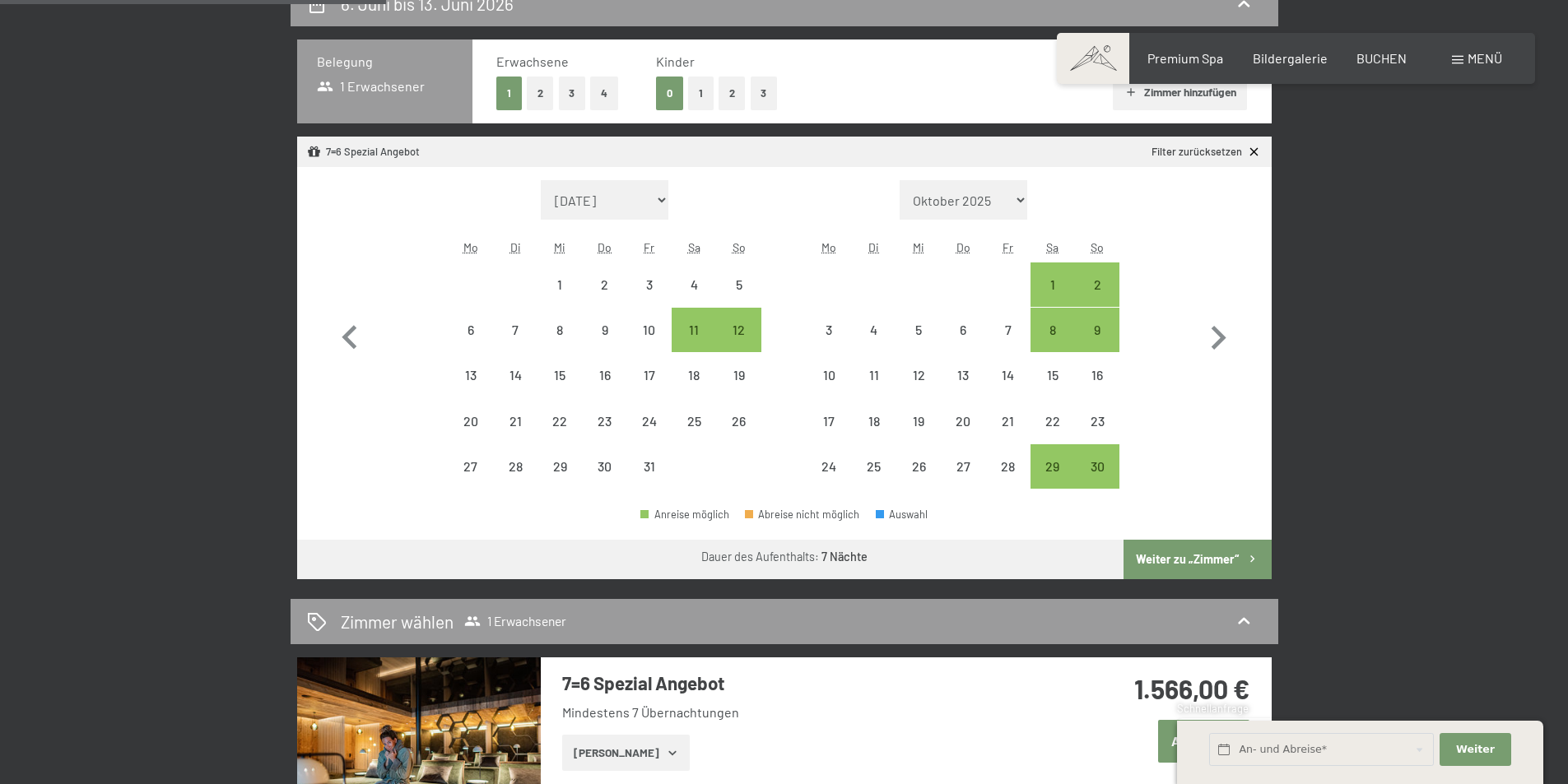
click at [1166, 559] on button "Weiter zu „Zimmer“" at bounding box center [1197, 559] width 147 height 39
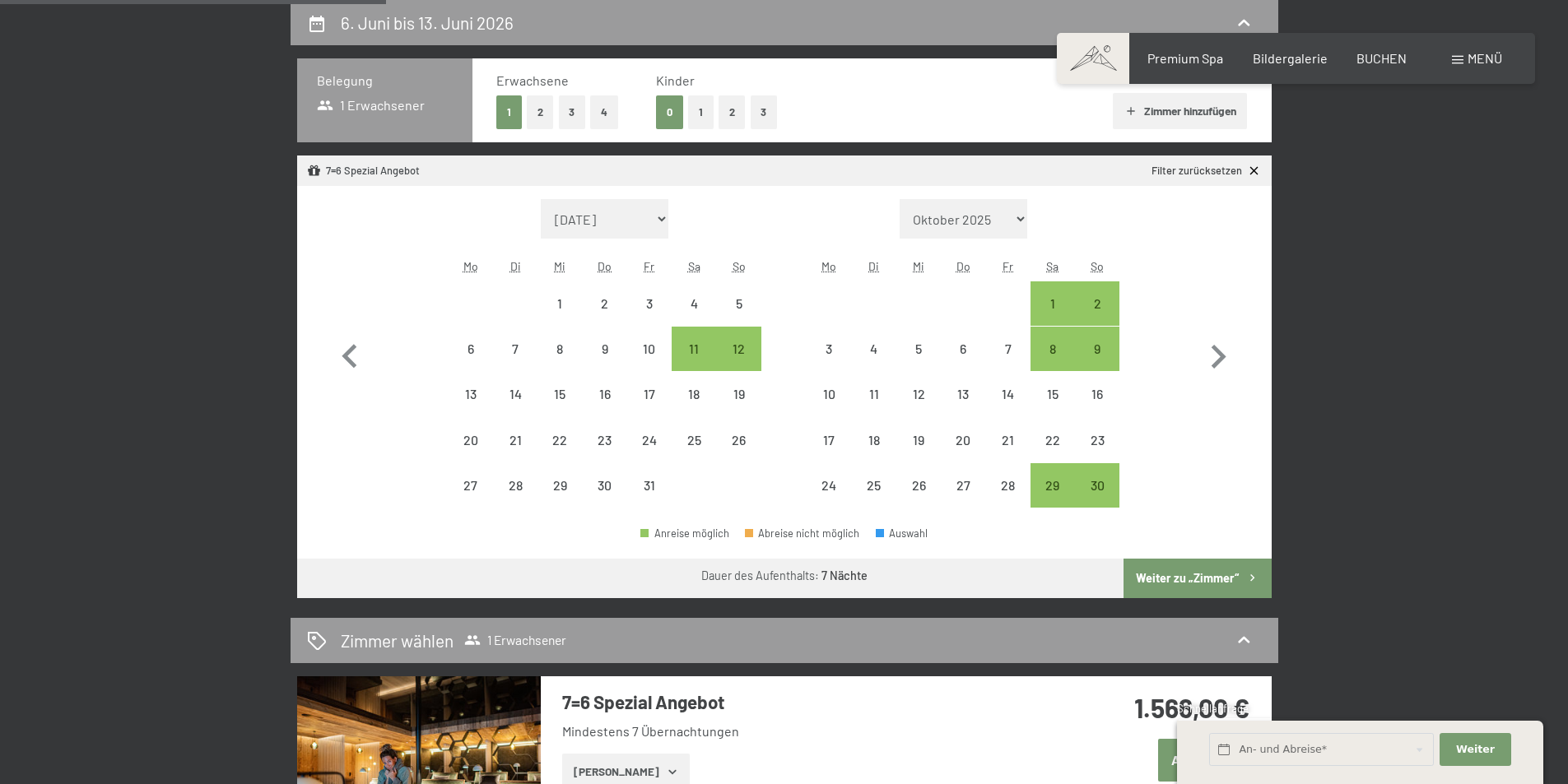
select select "[DATE]"
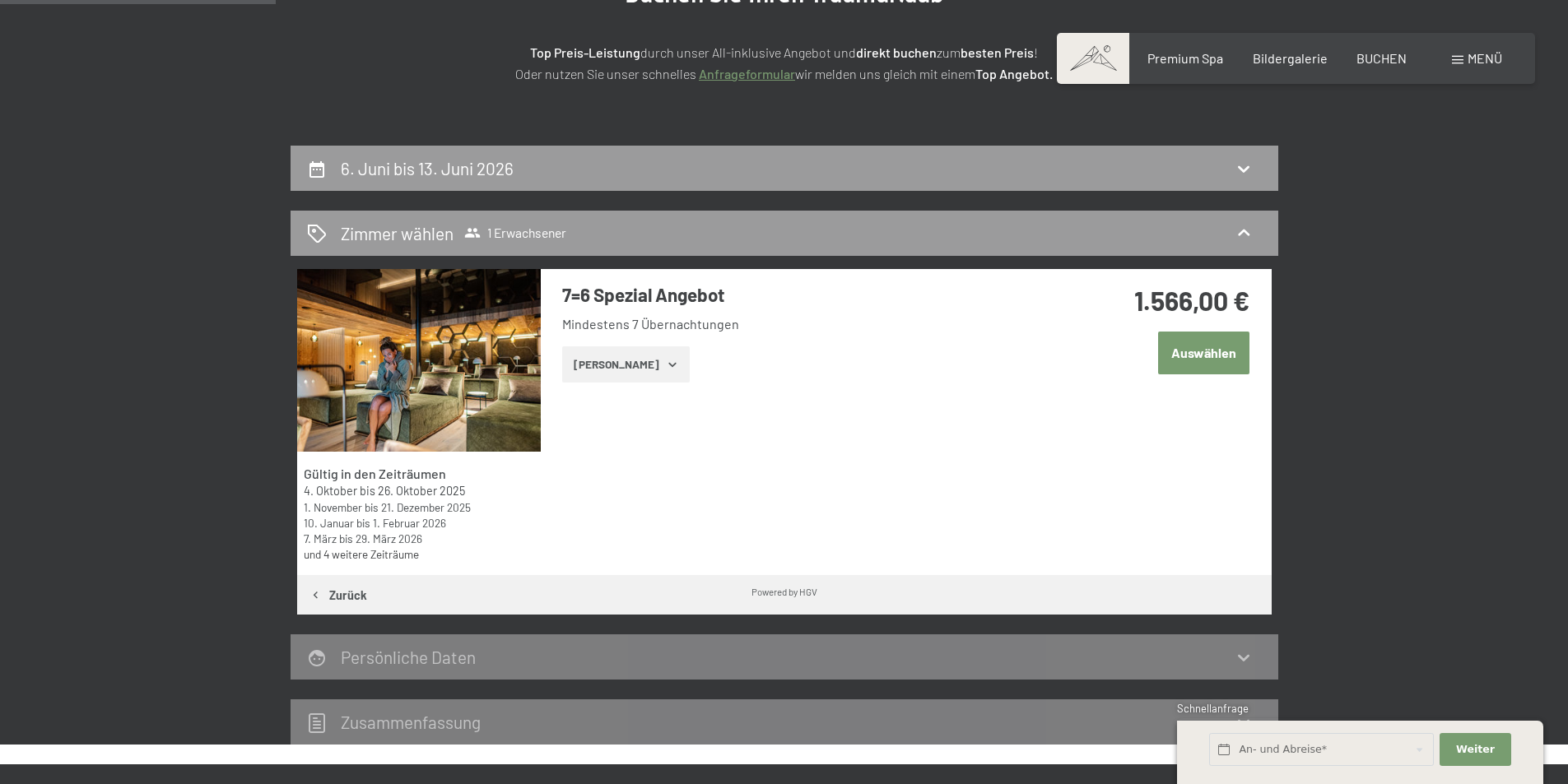
scroll to position [329, 0]
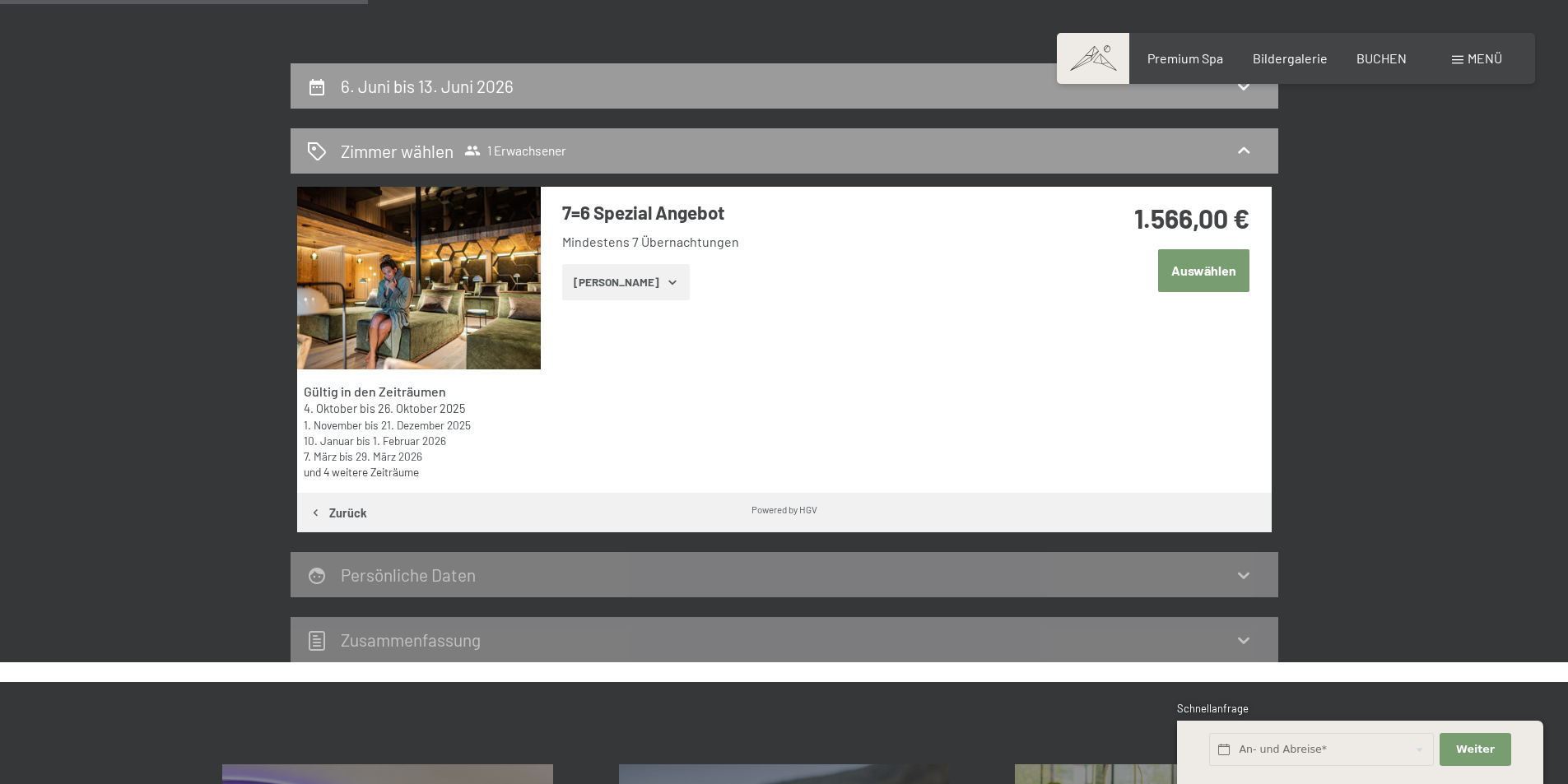
click at [1200, 276] on button "Auswählen" at bounding box center [1204, 270] width 91 height 42
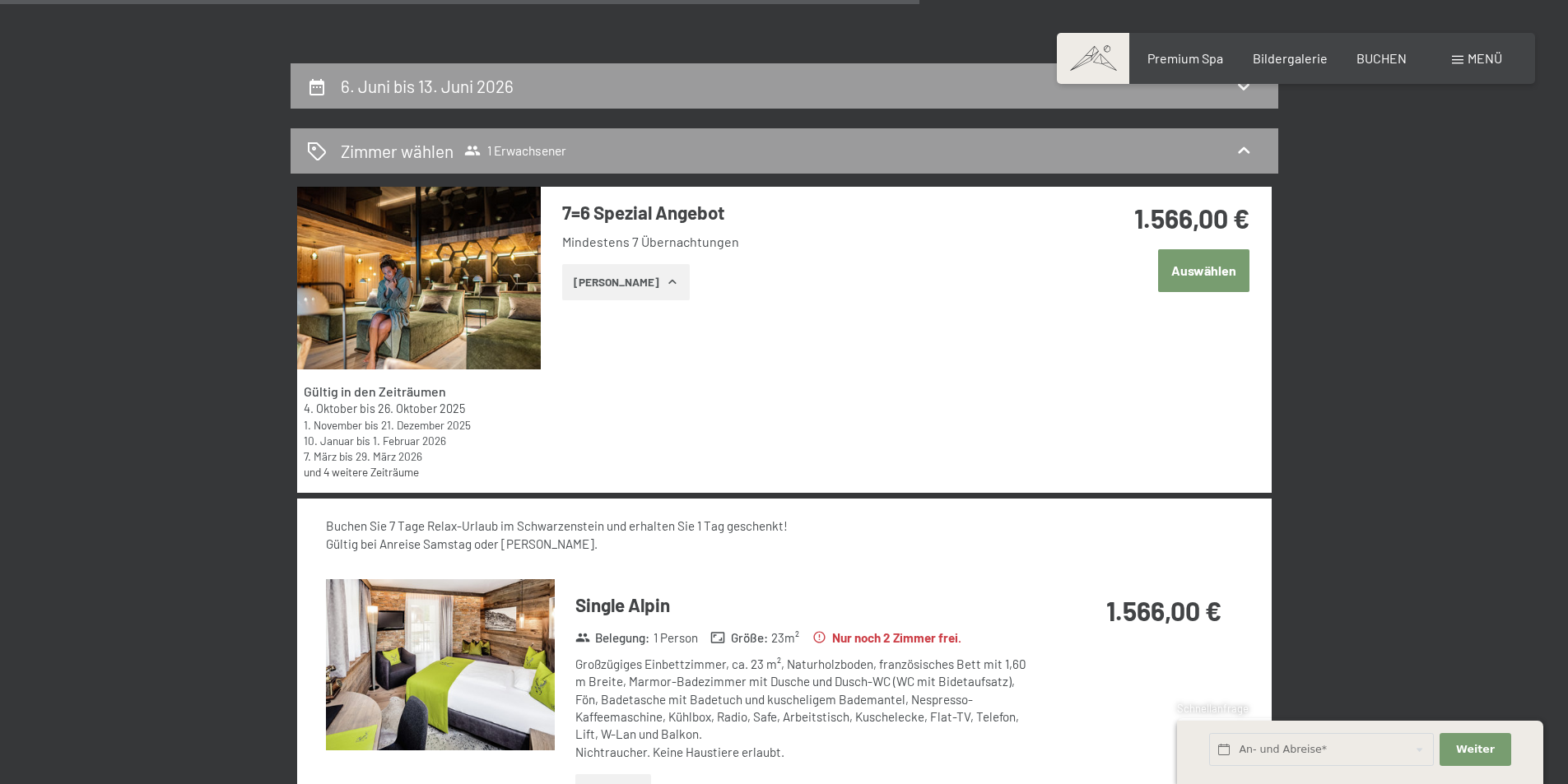
scroll to position [822, 0]
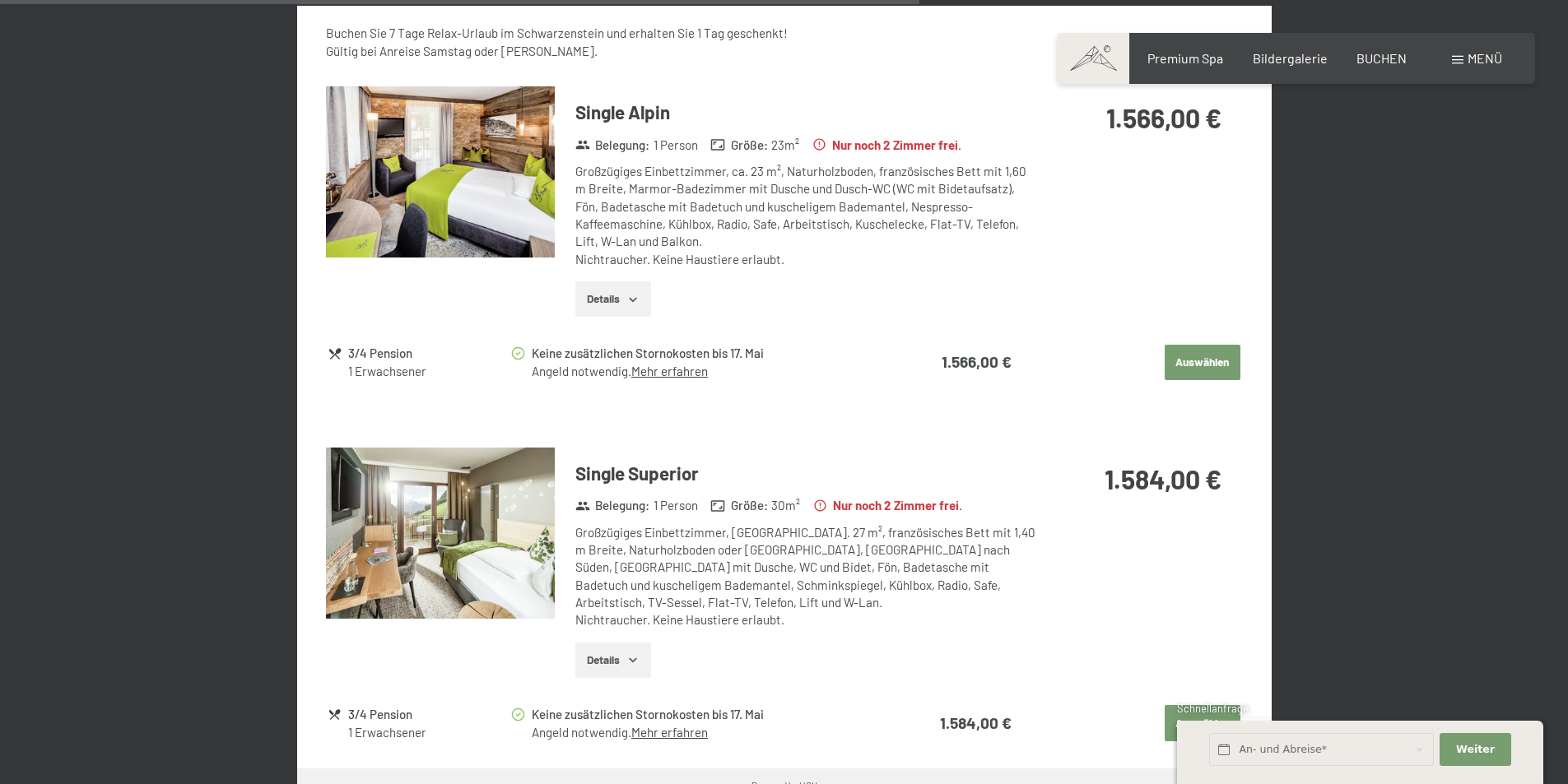
click at [606, 303] on button "Details" at bounding box center [612, 299] width 75 height 36
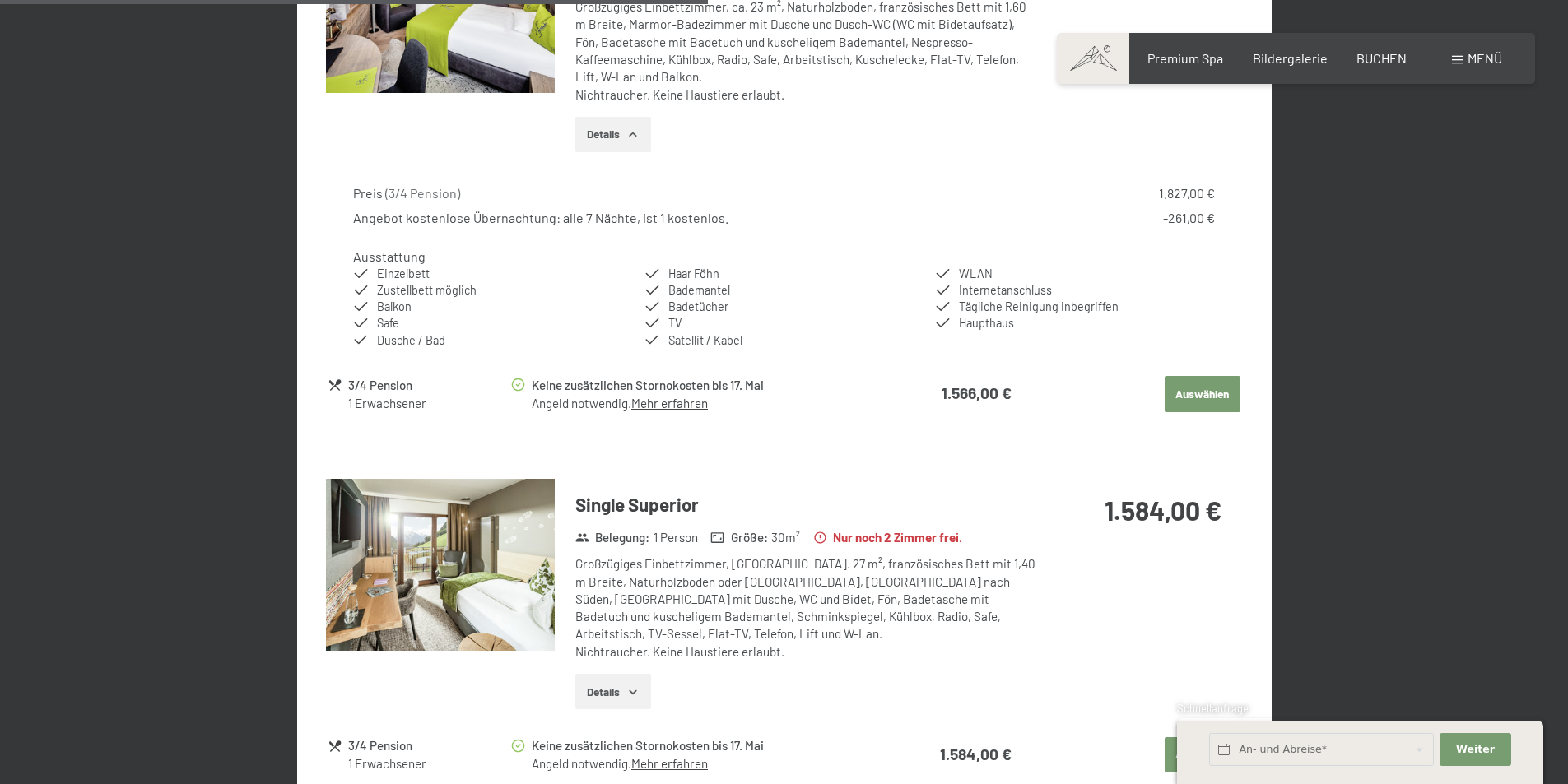
scroll to position [1151, 0]
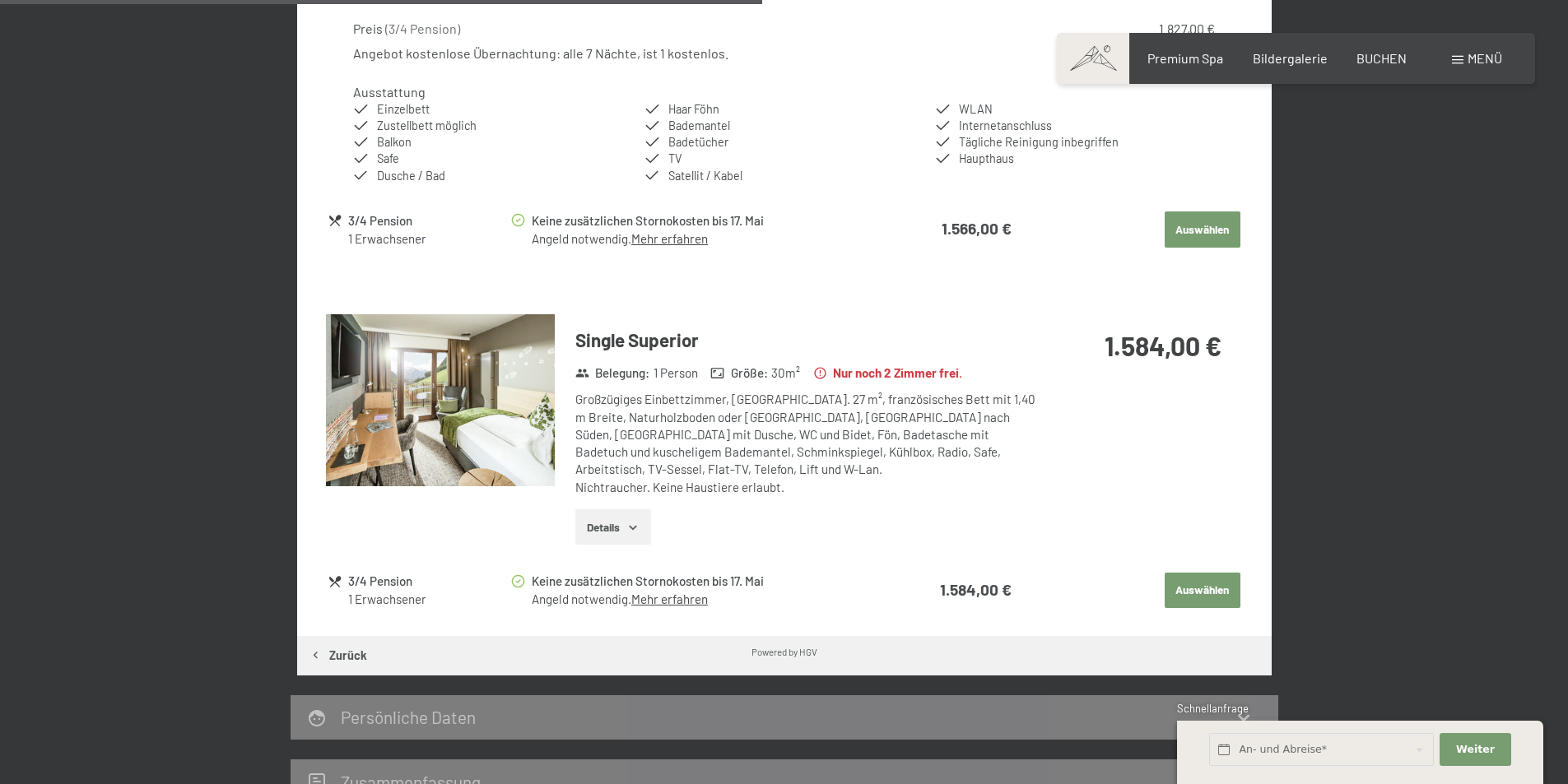
click at [612, 530] on button "Details" at bounding box center [612, 527] width 75 height 36
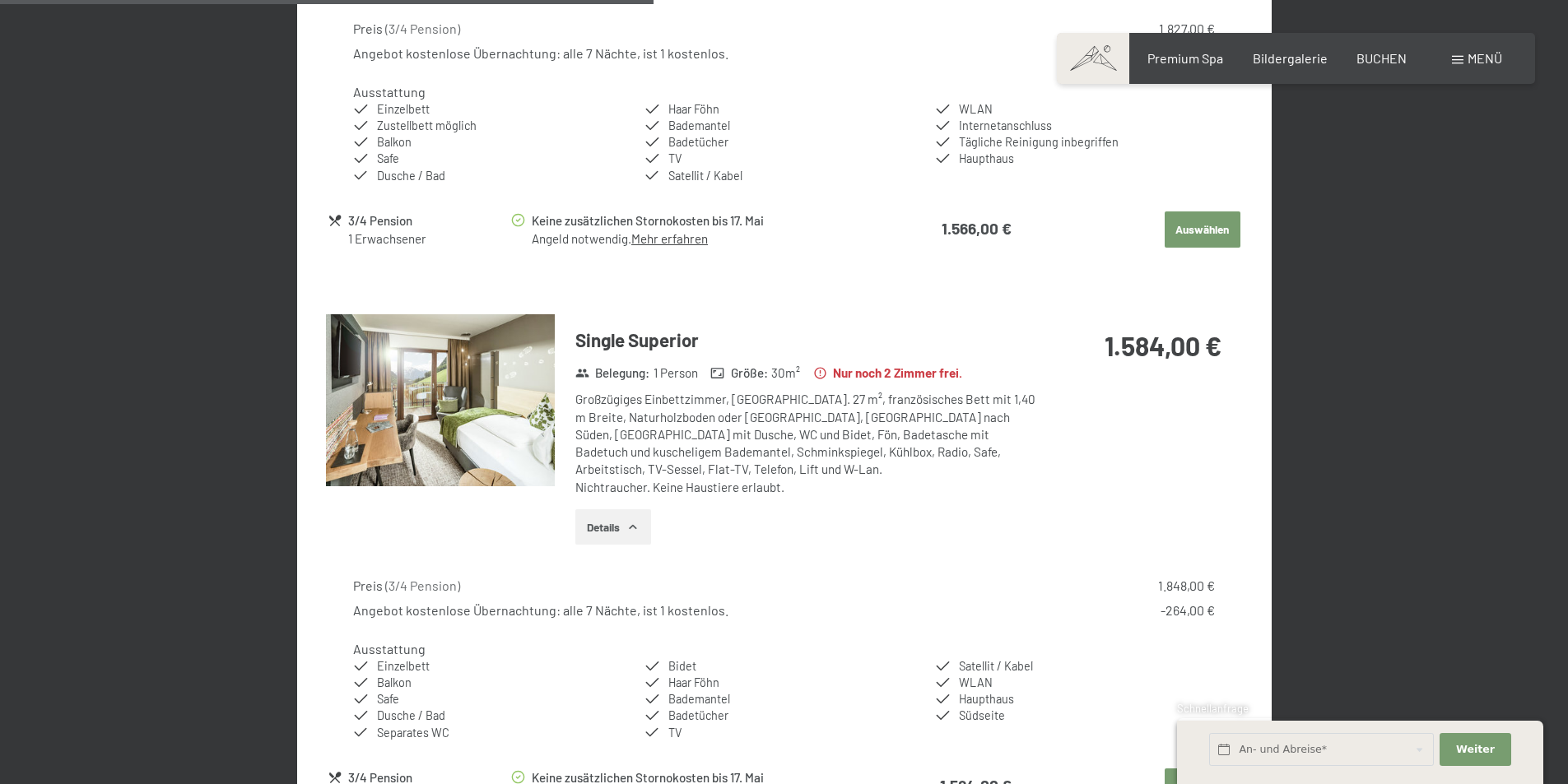
scroll to position [1233, 0]
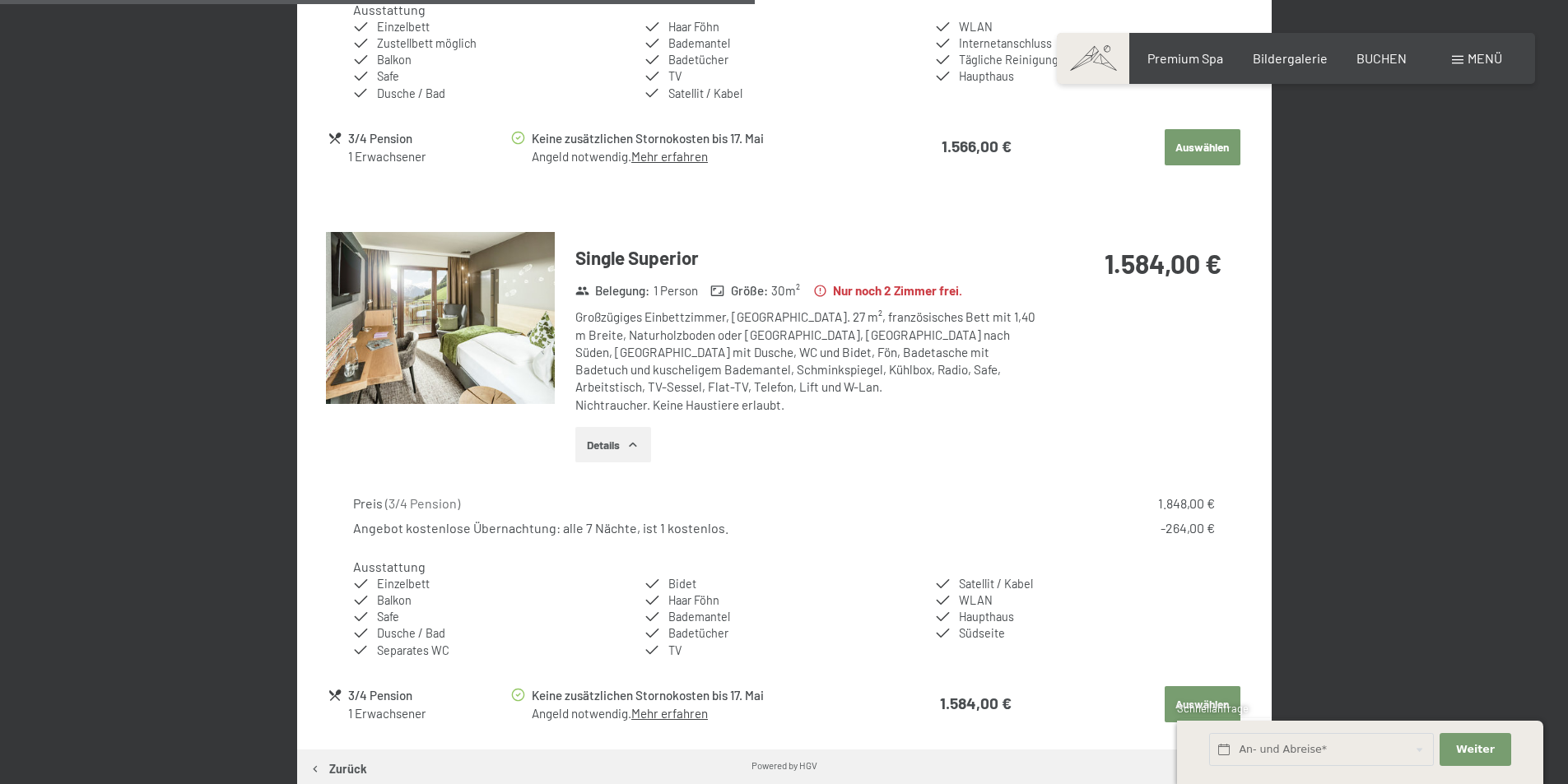
click at [603, 445] on button "Details" at bounding box center [612, 445] width 75 height 36
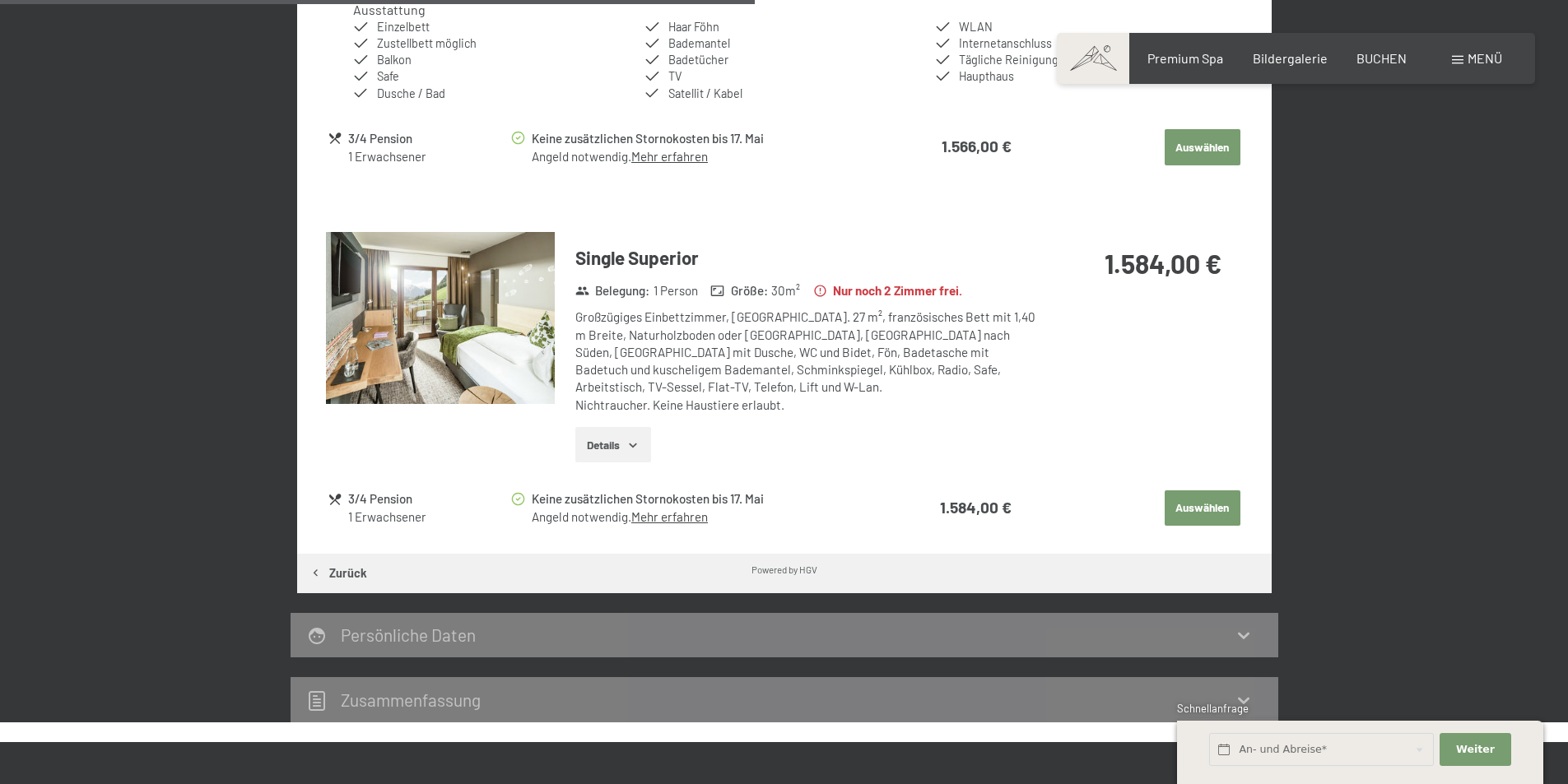
click at [612, 445] on button "Details" at bounding box center [612, 445] width 75 height 36
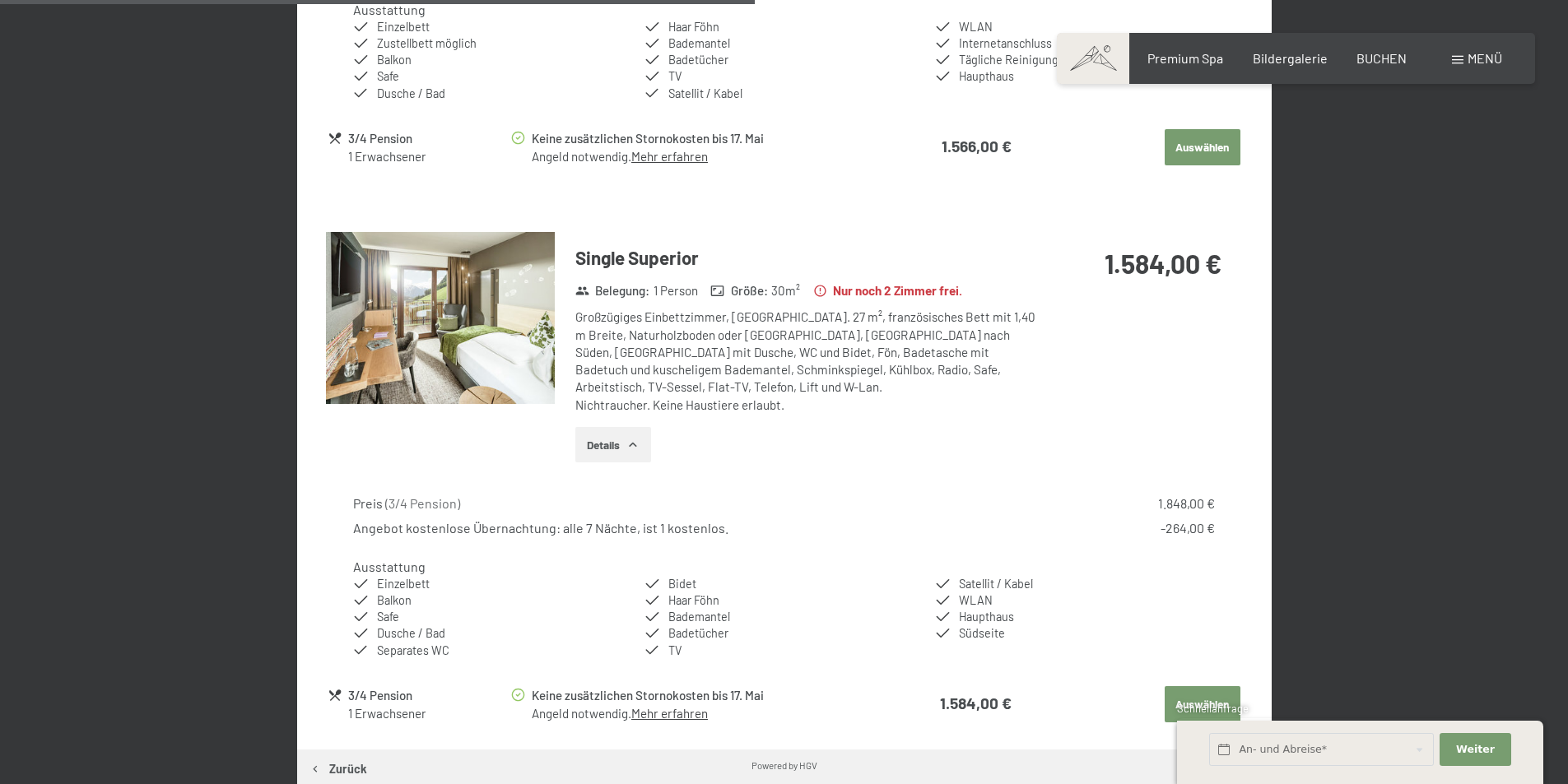
click at [490, 325] on img at bounding box center [440, 318] width 229 height 172
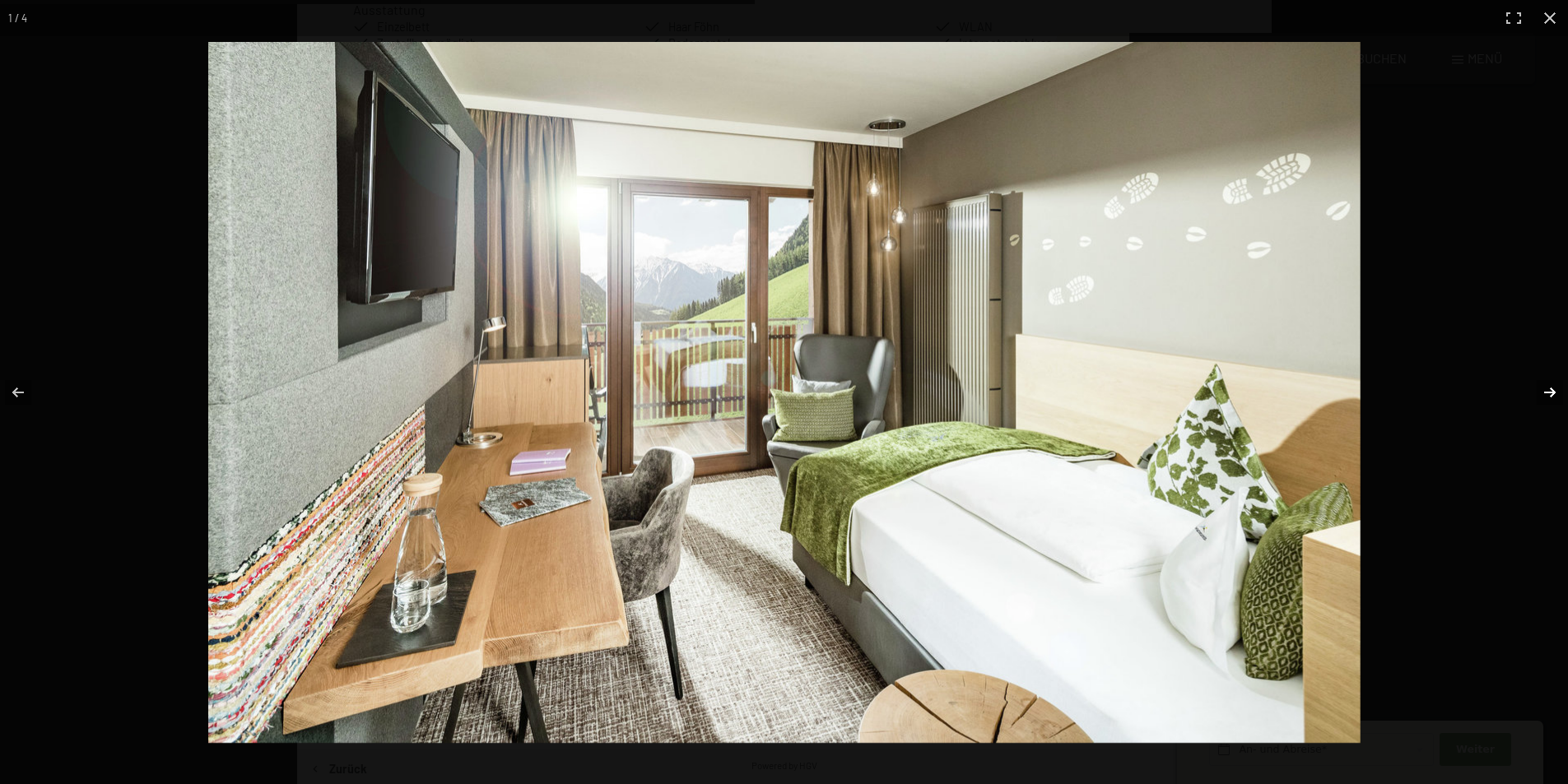
click at [1553, 395] on button "button" at bounding box center [1539, 393] width 58 height 82
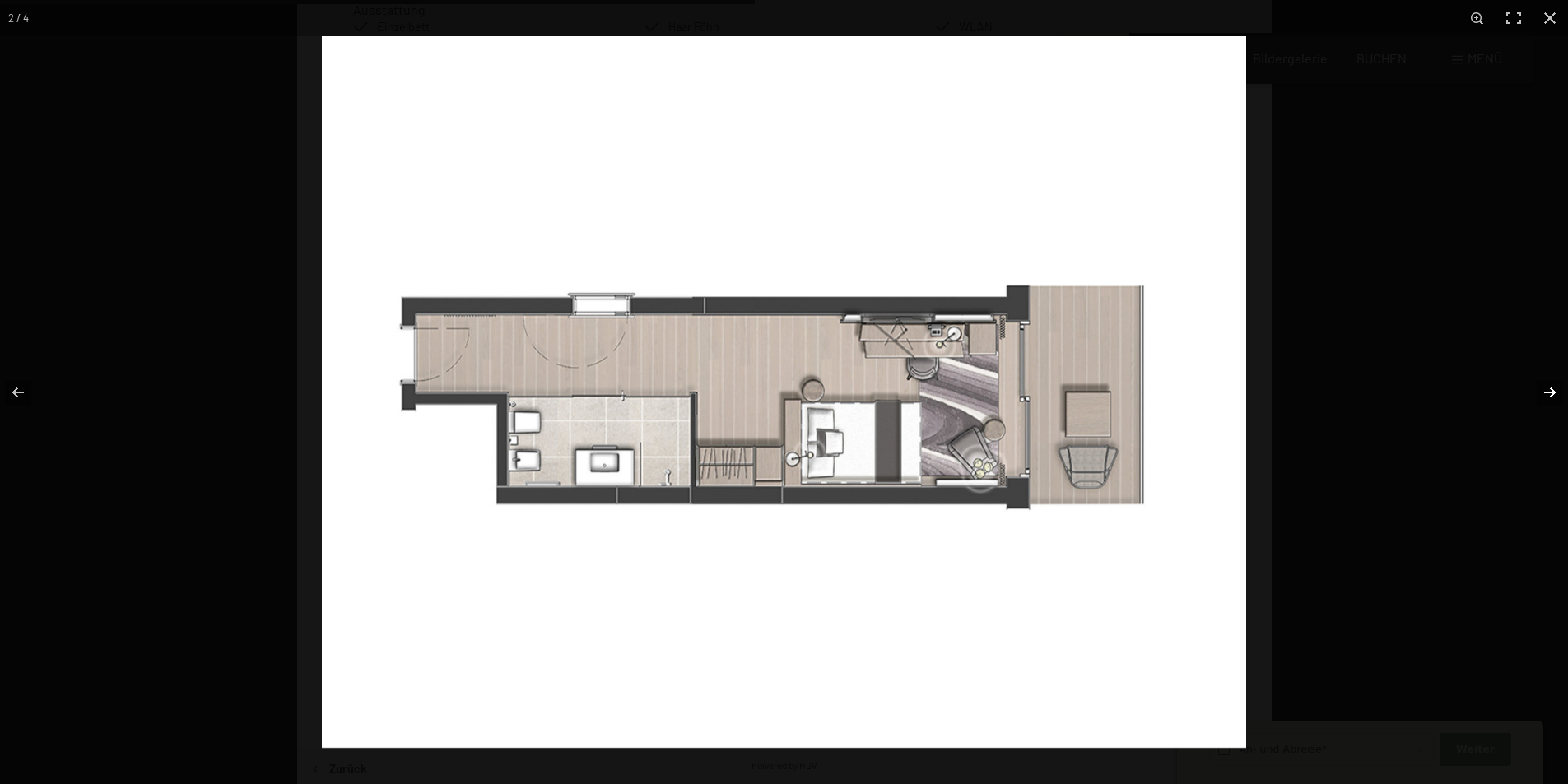
click at [1553, 395] on button "button" at bounding box center [1539, 393] width 58 height 82
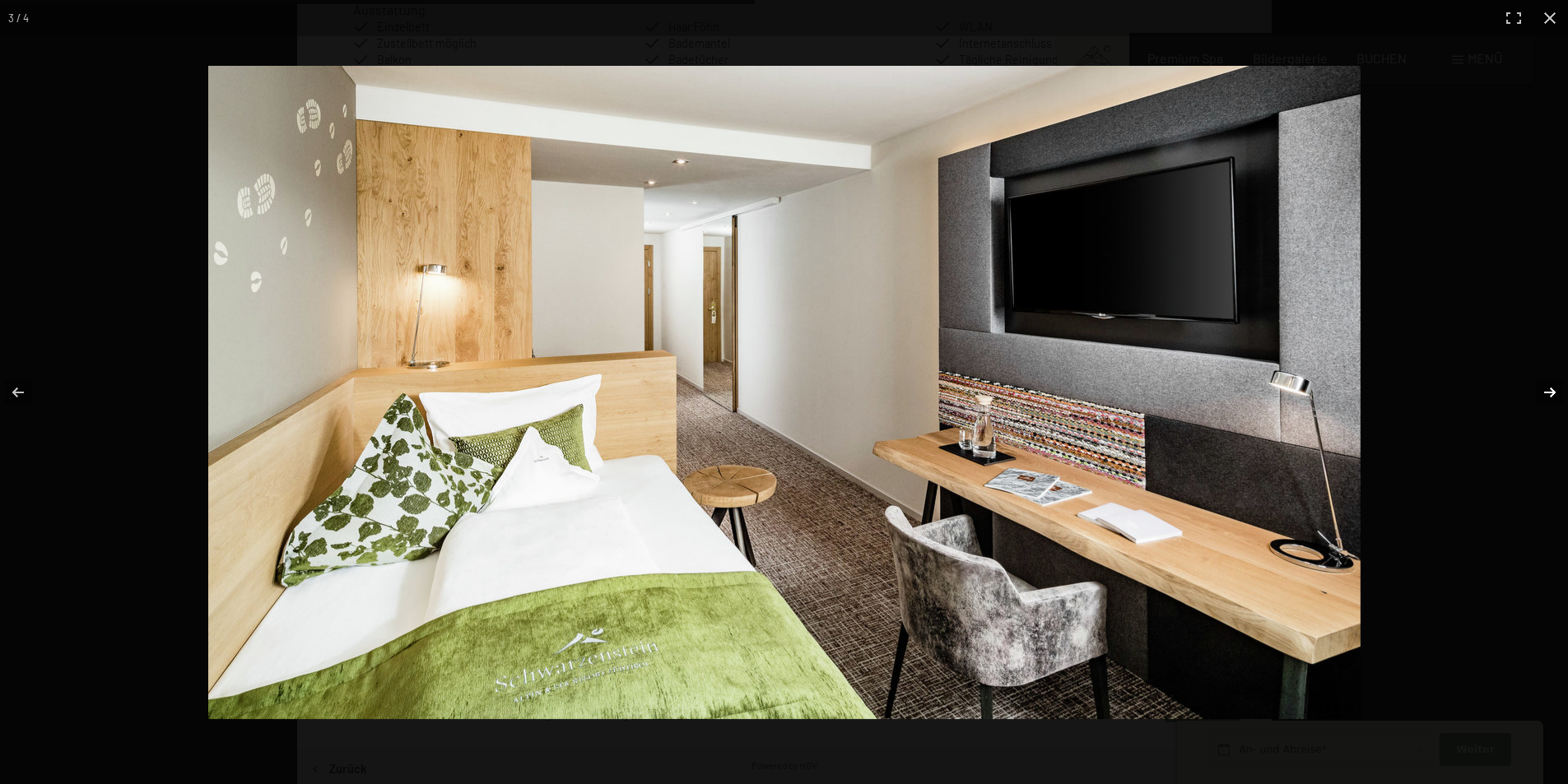
click at [1553, 395] on button "button" at bounding box center [1539, 393] width 58 height 82
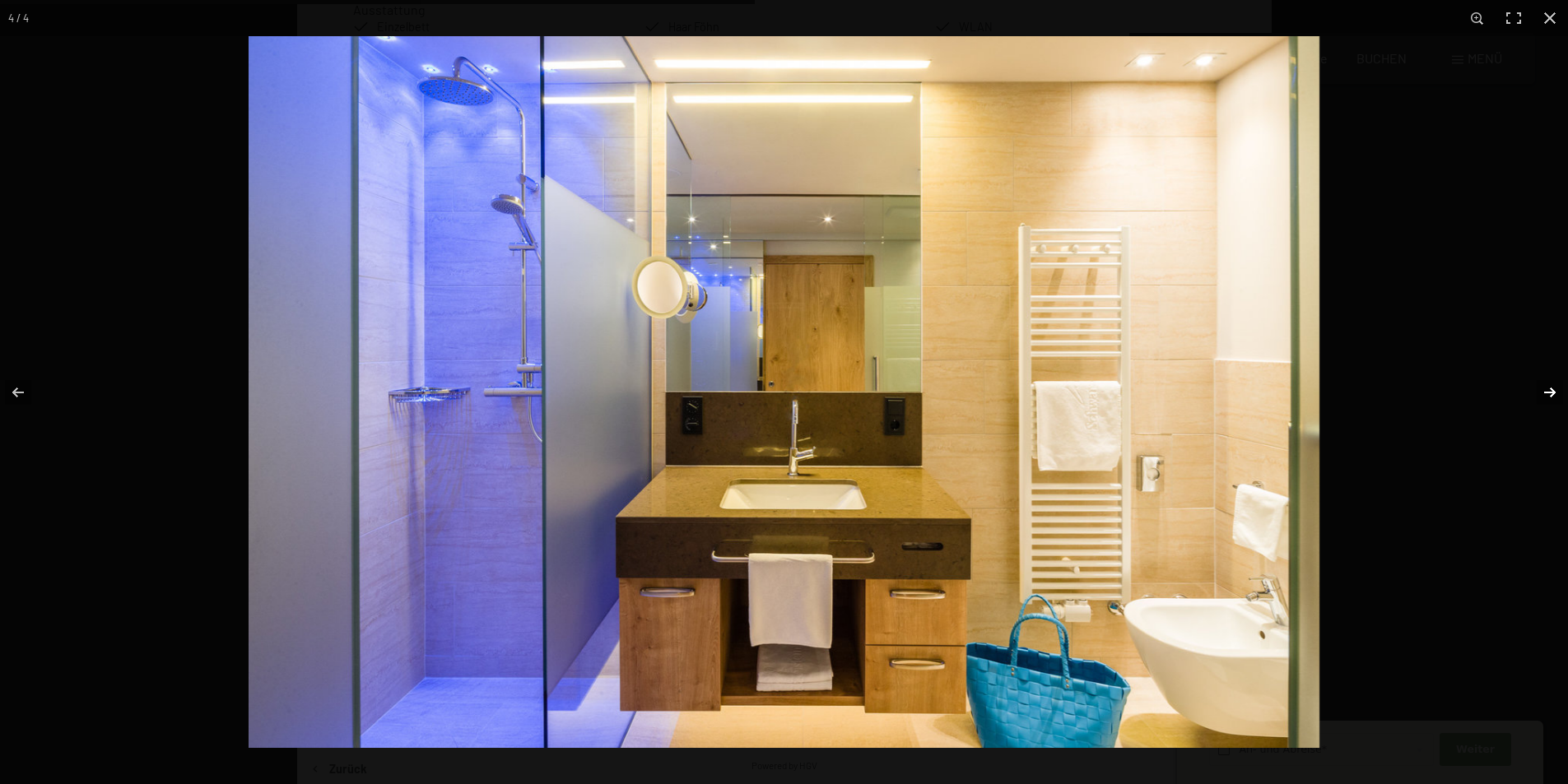
click at [1553, 395] on button "button" at bounding box center [1539, 393] width 58 height 82
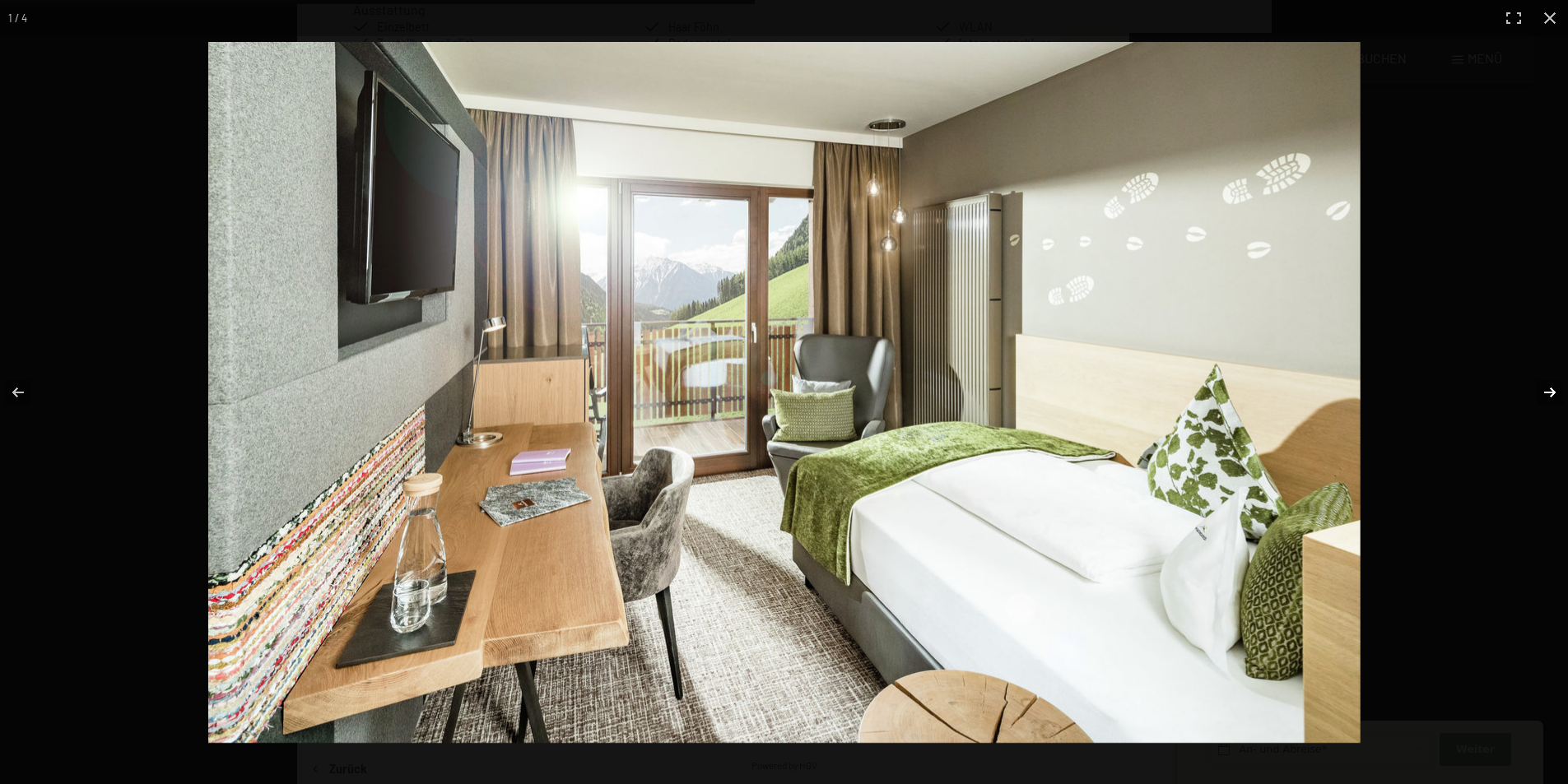
click at [1553, 395] on button "button" at bounding box center [1539, 393] width 58 height 82
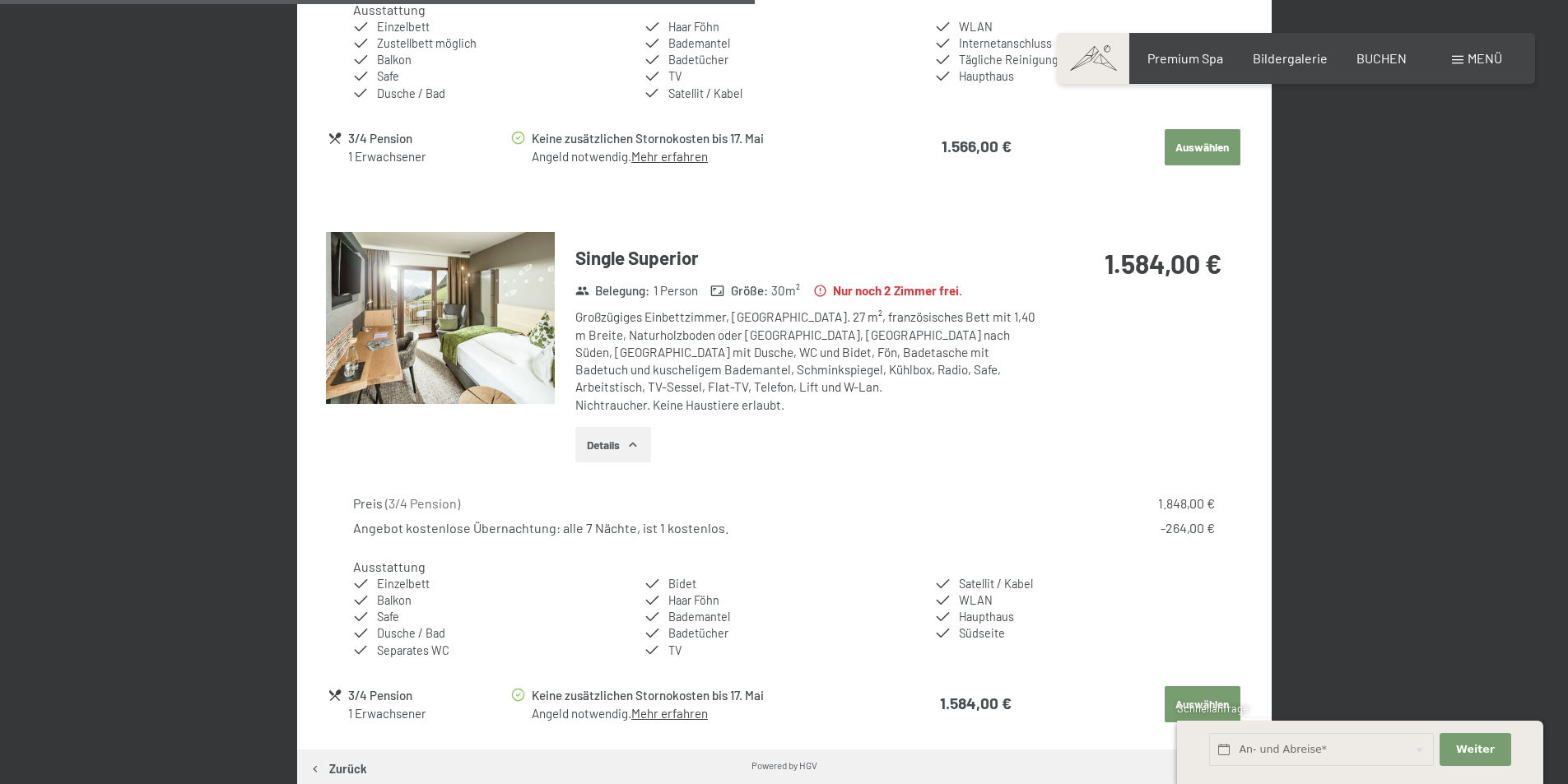
click at [0, 0] on button "button" at bounding box center [0, 0] width 0 height 0
